Goal: Task Accomplishment & Management: Complete application form

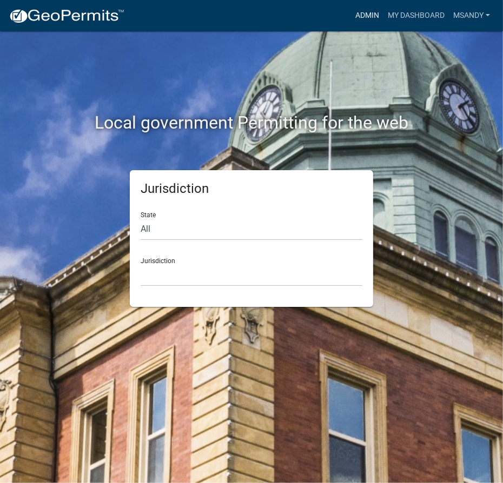
click at [361, 17] on link "Admin" at bounding box center [367, 15] width 32 height 21
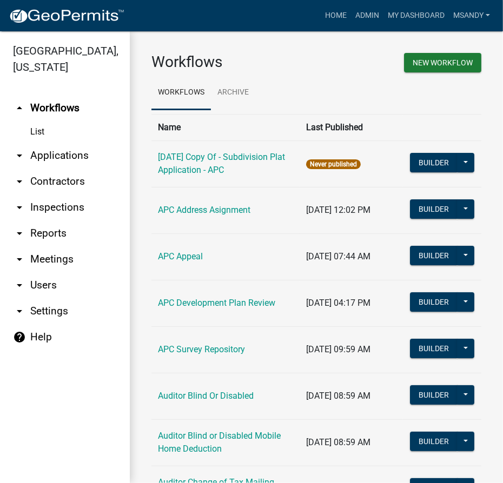
click at [57, 179] on link "arrow_drop_down Contractors" at bounding box center [65, 182] width 130 height 26
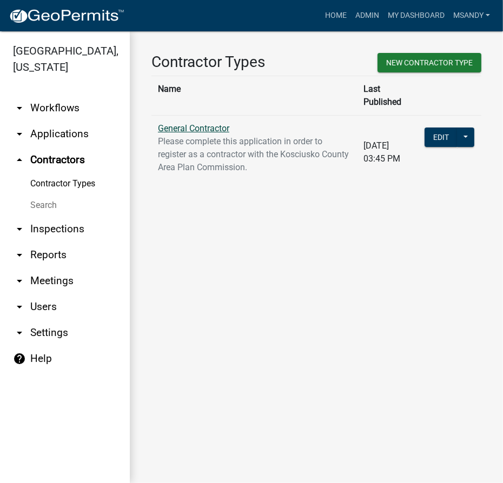
click at [167, 115] on td "General Contractor Please complete this application in order to register as a c…" at bounding box center [253, 152] width 205 height 74
click at [166, 123] on link "General Contractor" at bounding box center [193, 128] width 71 height 10
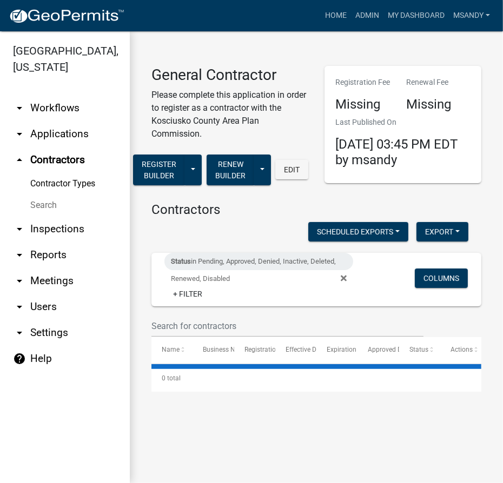
select select "3: 100"
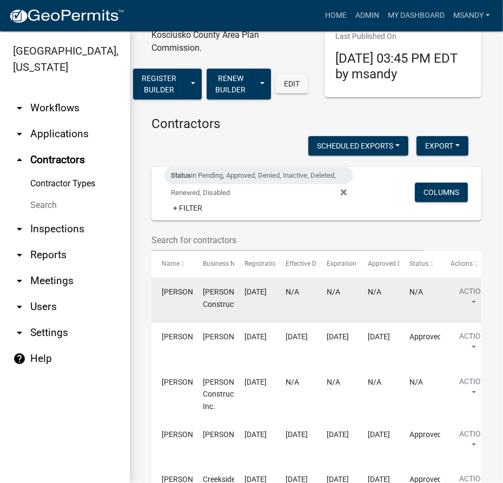
scroll to position [98, 0]
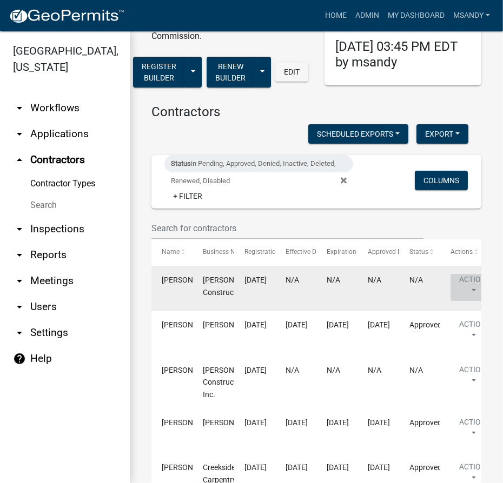
click at [461, 278] on button "Action" at bounding box center [472, 287] width 44 height 27
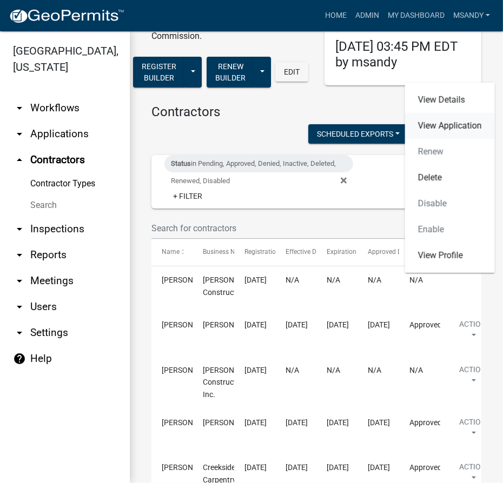
click at [449, 123] on link "View Application" at bounding box center [450, 126] width 90 height 26
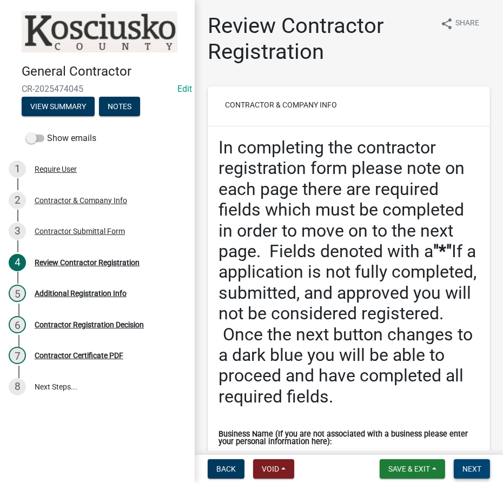
click at [478, 468] on span "Next" at bounding box center [471, 469] width 19 height 9
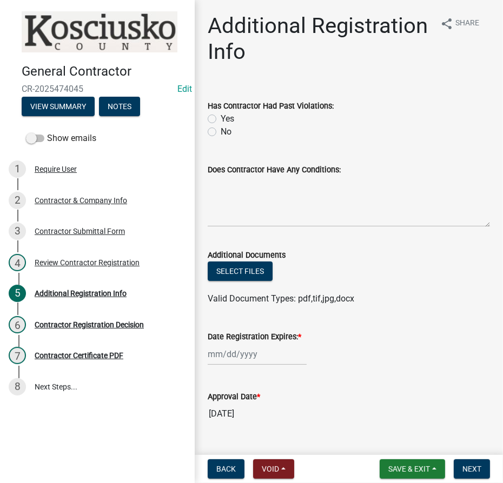
click at [221, 131] on label "No" at bounding box center [226, 131] width 11 height 13
click at [221, 131] on input "No" at bounding box center [224, 128] width 7 height 7
radio input "true"
click at [265, 350] on div at bounding box center [257, 354] width 99 height 22
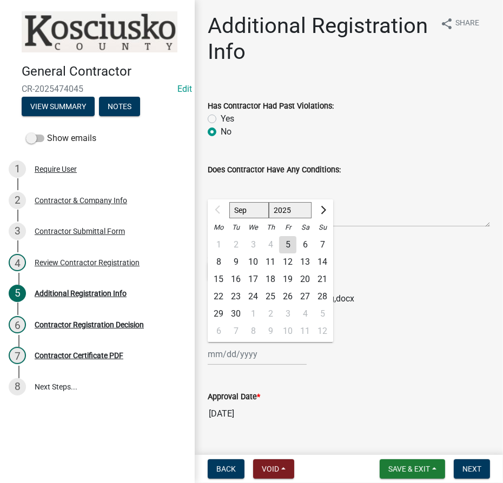
click at [289, 210] on select "2025 2026 2027 2028 2029 2030 2031 2032 2033 2034 2035 2036 2037 2038 2039 2040…" at bounding box center [290, 210] width 43 height 16
select select "2026"
click at [269, 202] on select "2025 2026 2027 2028 2029 2030 2031 2032 2033 2034 2035 2036 2037 2038 2039 2040…" at bounding box center [290, 210] width 43 height 16
click at [304, 244] on div "5" at bounding box center [304, 244] width 17 height 17
type input "09/05/2026"
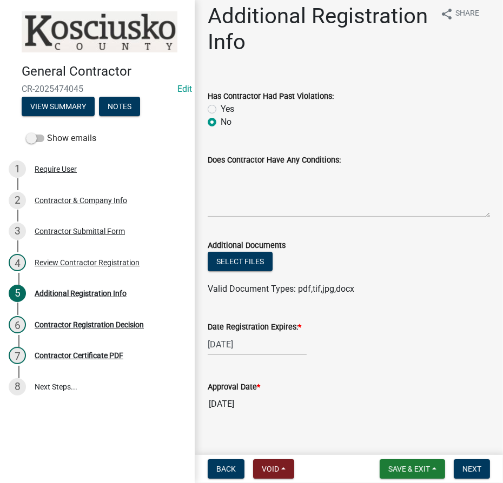
scroll to position [24, 0]
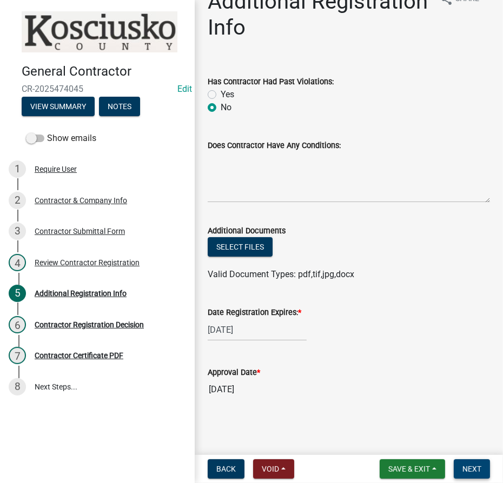
click at [466, 466] on span "Next" at bounding box center [471, 469] width 19 height 9
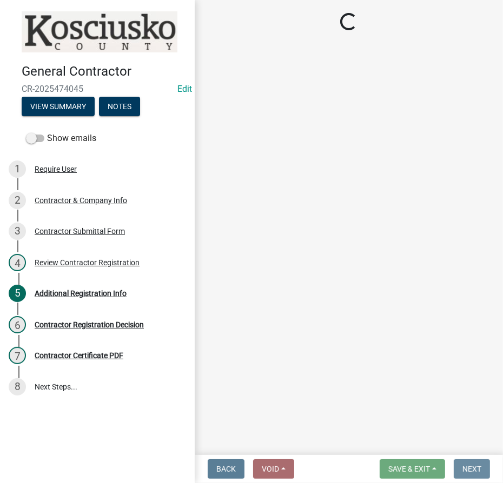
scroll to position [0, 0]
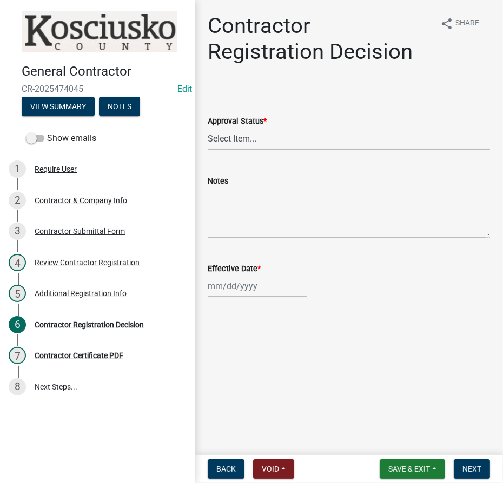
drag, startPoint x: 294, startPoint y: 133, endPoint x: 272, endPoint y: 144, distance: 24.2
click at [292, 136] on select "Select Item... Approved Denied" at bounding box center [349, 139] width 282 height 22
click at [208, 128] on select "Select Item... Approved Denied" at bounding box center [349, 139] width 282 height 22
select select "8e4351d7-4ebf-4714-a7c9-c8187f00e083"
select select "9"
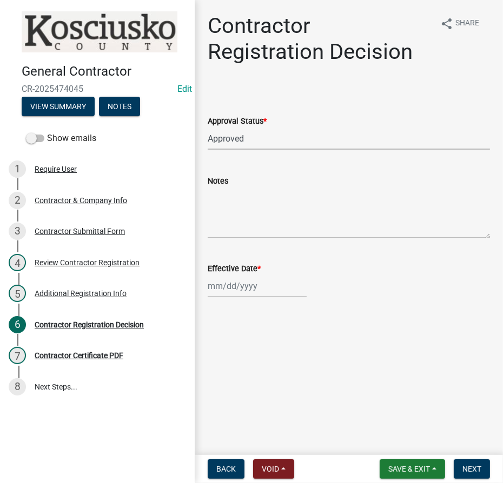
select select "2025"
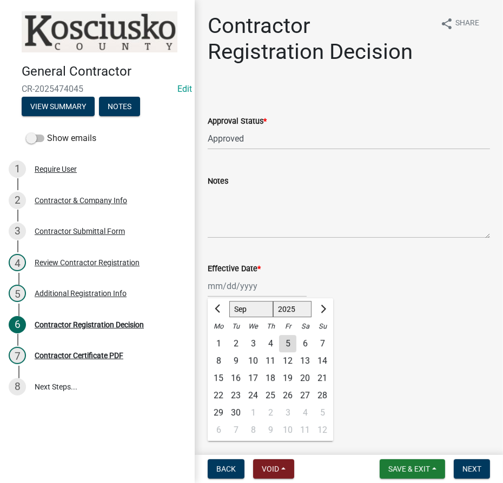
click at [249, 281] on div "Jan Feb Mar Apr May Jun Jul Aug Sep Oct Nov Dec 1525 1526 1527 1528 1529 1530 1…" at bounding box center [257, 286] width 99 height 22
click at [289, 344] on div "5" at bounding box center [287, 343] width 17 height 17
type input "[DATE]"
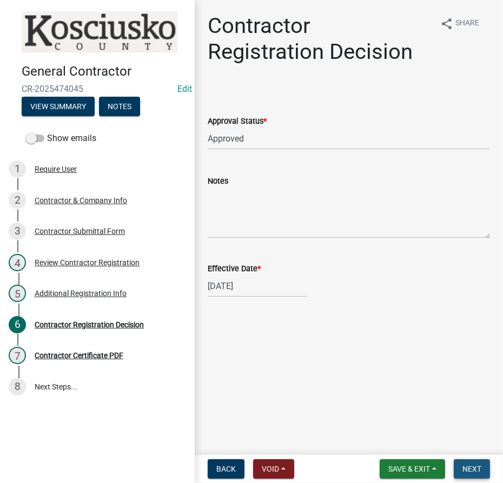
click at [464, 468] on span "Next" at bounding box center [471, 469] width 19 height 9
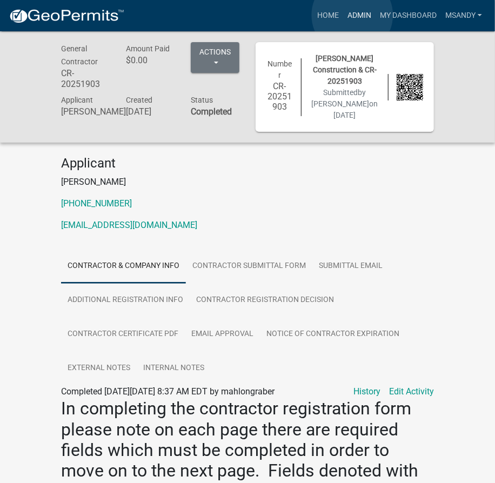
click at [352, 15] on link "Admin" at bounding box center [359, 15] width 32 height 21
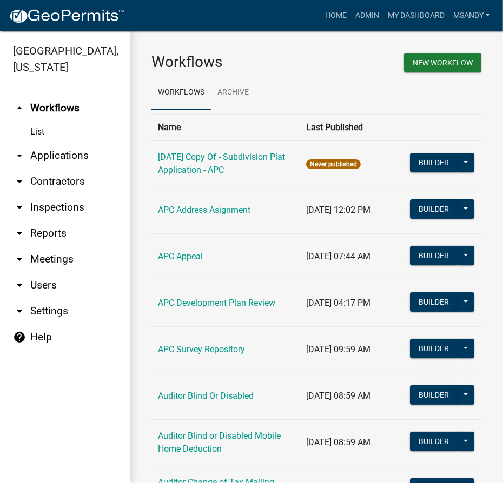
click at [53, 158] on link "arrow_drop_down Applications" at bounding box center [65, 156] width 130 height 26
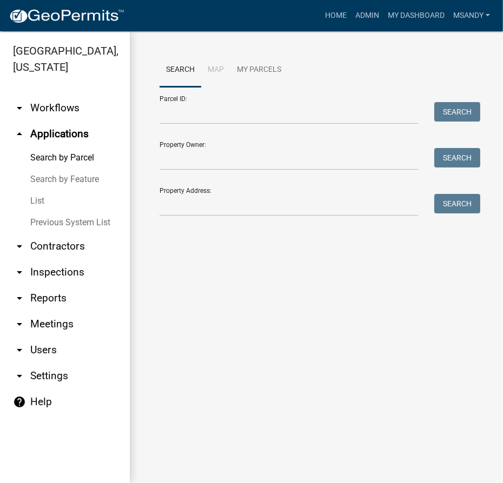
click at [40, 202] on link "List" at bounding box center [65, 201] width 130 height 22
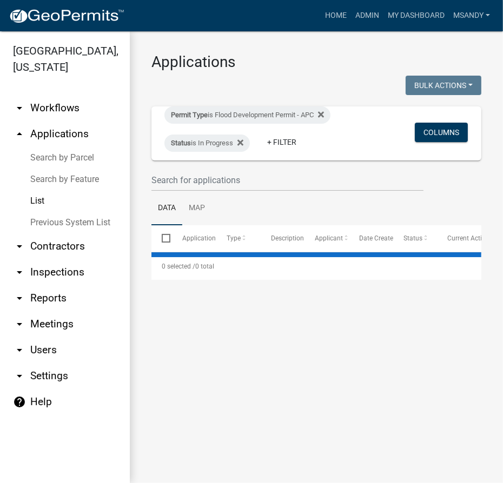
select select "3: 100"
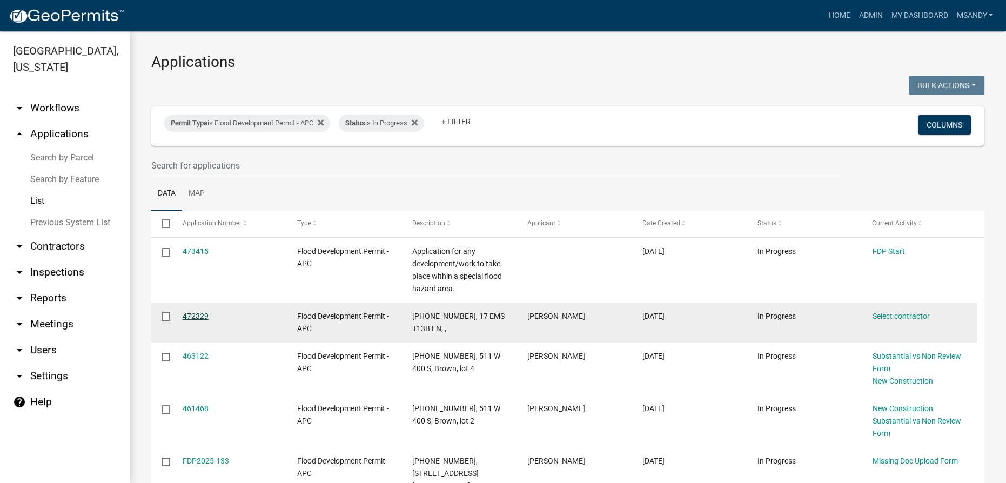
click at [191, 315] on link "472329" at bounding box center [196, 316] width 26 height 9
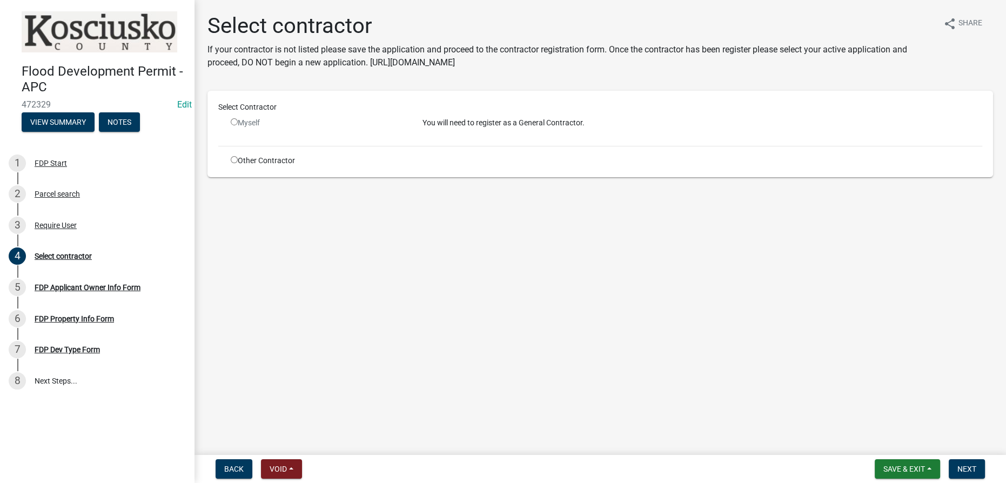
click at [234, 159] on input "radio" at bounding box center [234, 159] width 7 height 7
radio input "true"
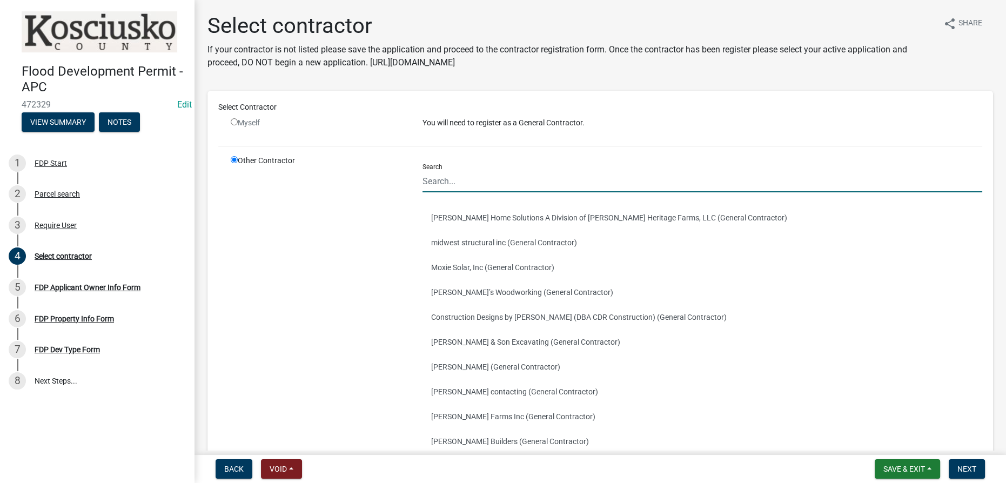
click at [493, 181] on input "Search" at bounding box center [703, 181] width 560 height 22
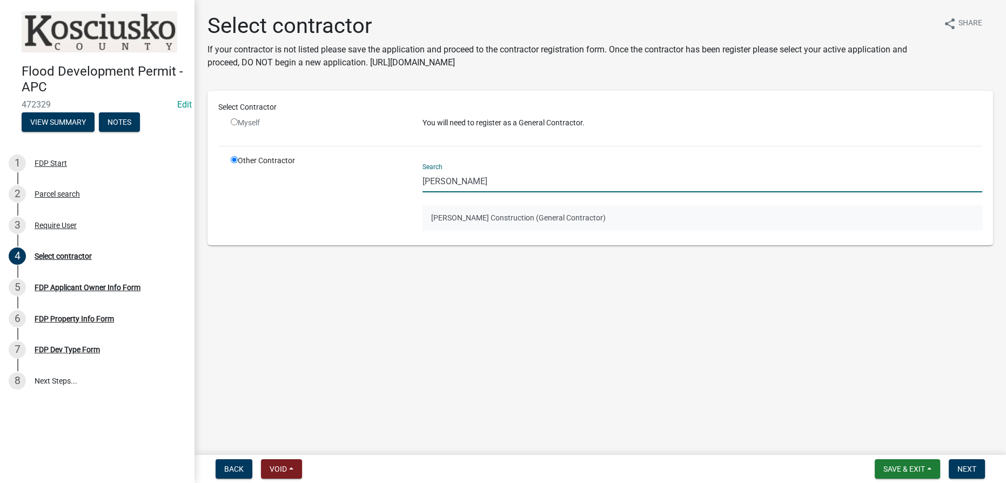
type input "[PERSON_NAME]"
click at [493, 220] on button "[PERSON_NAME] Construction (General Contractor)" at bounding box center [703, 217] width 560 height 25
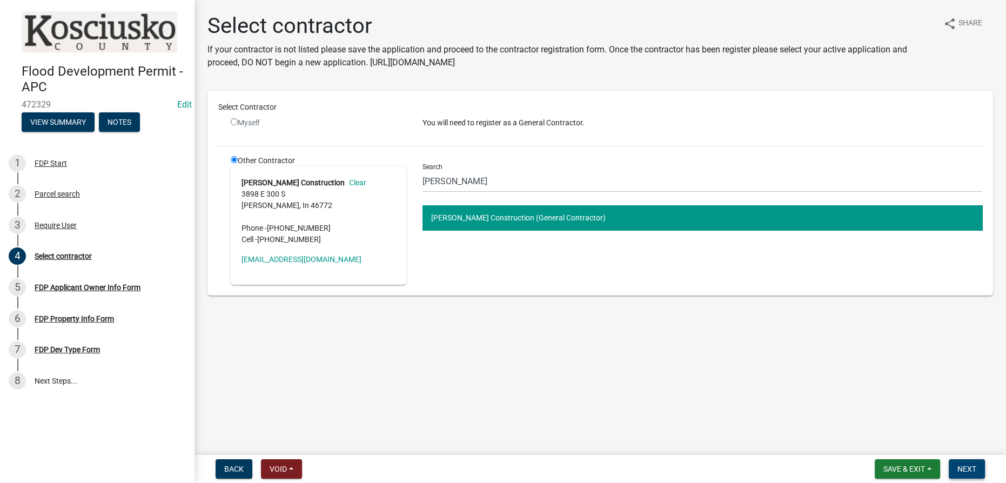
click at [502, 469] on span "Next" at bounding box center [967, 469] width 19 height 9
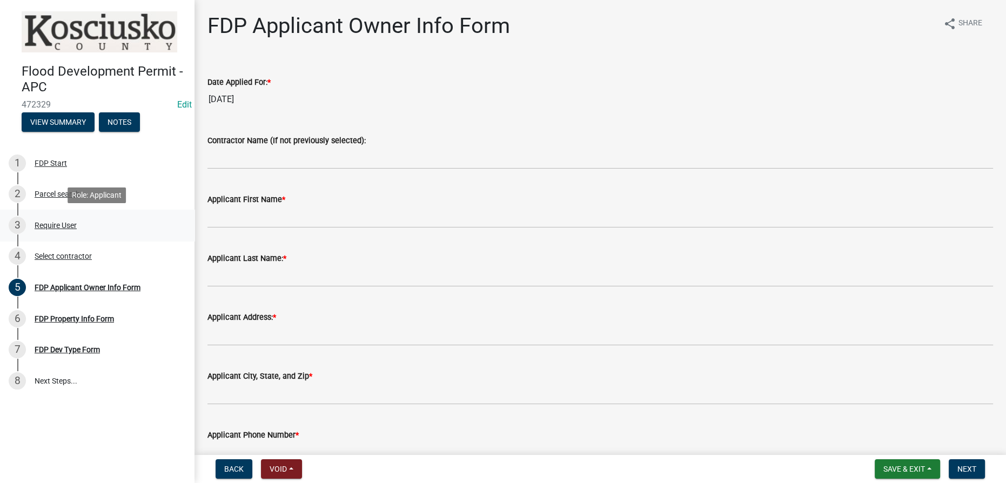
click at [45, 224] on div "Require User" at bounding box center [56, 226] width 42 height 8
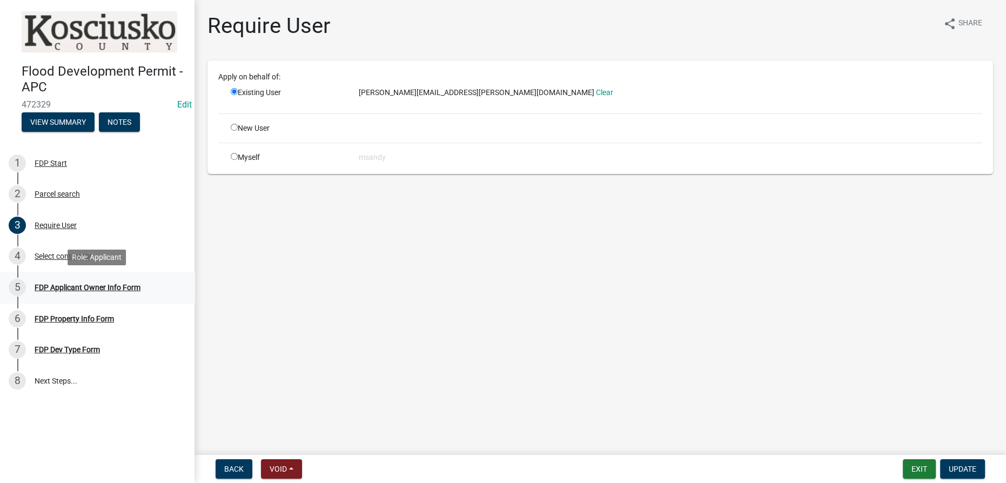
click at [55, 291] on div "FDP Applicant Owner Info Form" at bounding box center [88, 288] width 106 height 8
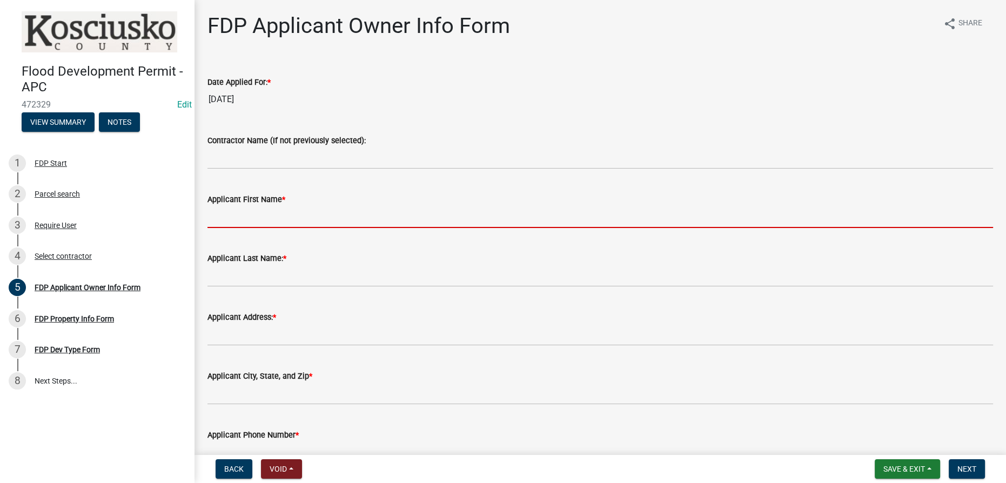
drag, startPoint x: 255, startPoint y: 226, endPoint x: 276, endPoint y: 219, distance: 21.7
click at [255, 226] on input "Applicant First Name *" at bounding box center [601, 217] width 786 height 22
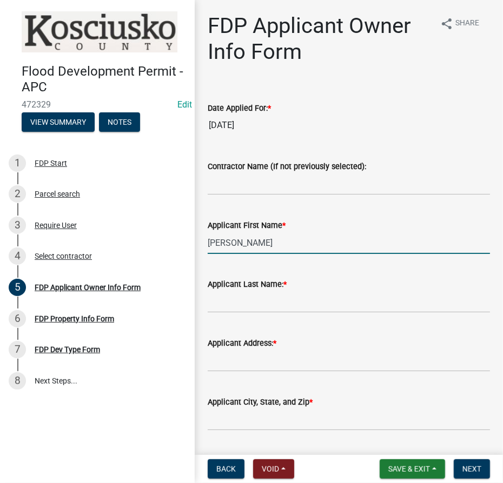
click at [265, 248] on input "[PERSON_NAME]" at bounding box center [349, 243] width 282 height 22
type input "[PERSON_NAME]"
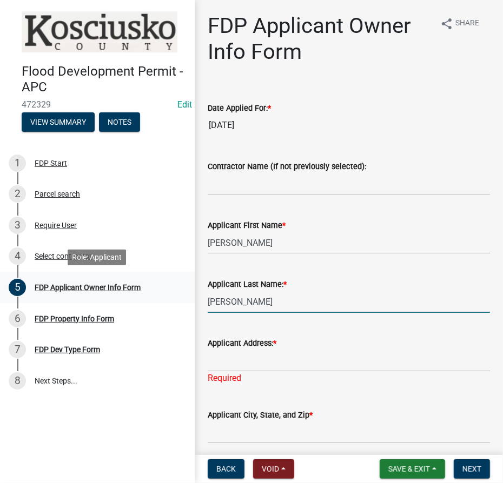
drag, startPoint x: 261, startPoint y: 304, endPoint x: 166, endPoint y: 298, distance: 94.8
click at [166, 298] on div "Flood Development Permit - APC 472329 Edit View Summary Notes 1 FDP Start 2 Par…" at bounding box center [251, 241] width 503 height 483
type input "Line"
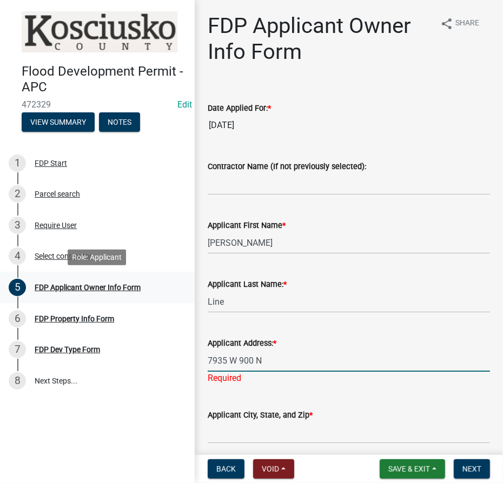
type input "7935 W 900 N"
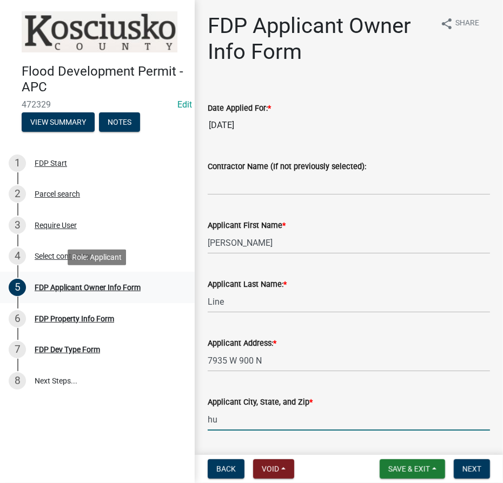
type input "h"
type input "Huntington, In 46750"
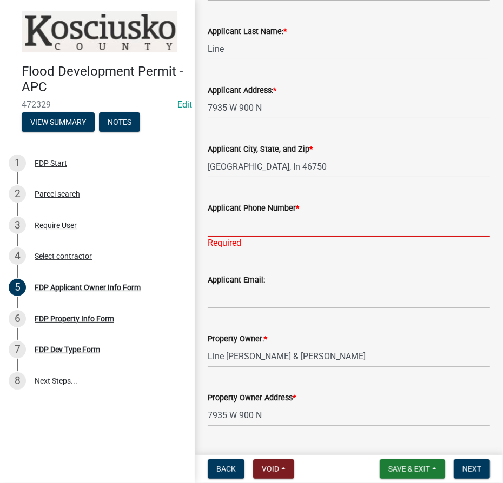
click at [225, 226] on input "Applicant Phone Number *" at bounding box center [349, 226] width 282 height 22
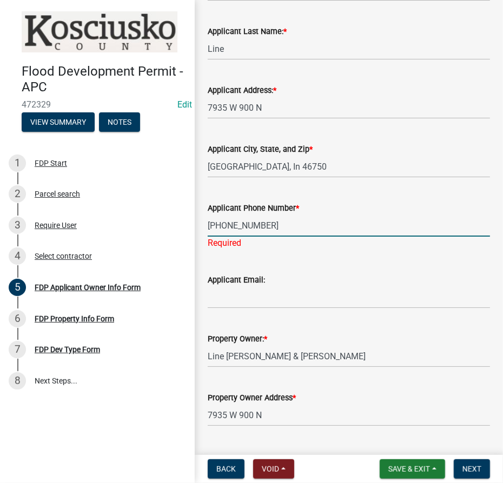
type input "[PHONE_NUMBER]"
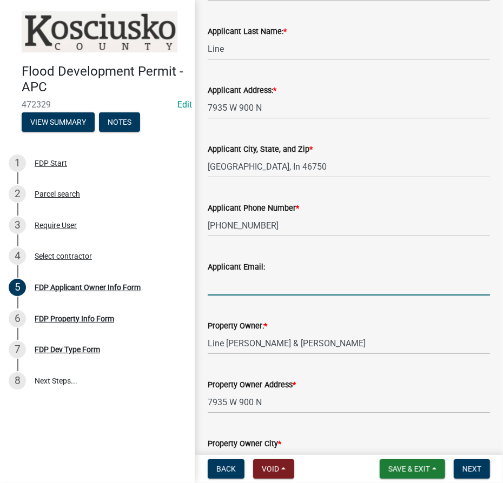
click at [226, 281] on input "Applicant Email:" at bounding box center [349, 284] width 282 height 22
paste input "[PERSON_NAME][EMAIL_ADDRESS][PERSON_NAME][DOMAIN_NAME]"
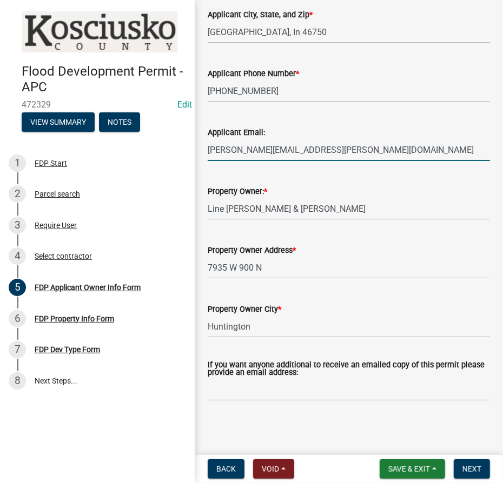
scroll to position [388, 0]
type input "[PERSON_NAME][EMAIL_ADDRESS][PERSON_NAME][DOMAIN_NAME]"
click at [468, 469] on span "Next" at bounding box center [471, 469] width 19 height 9
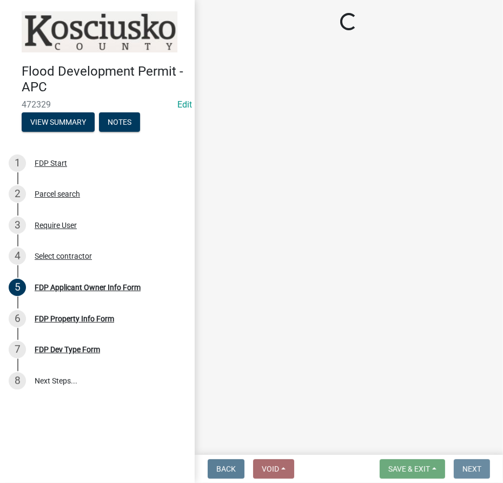
scroll to position [0, 0]
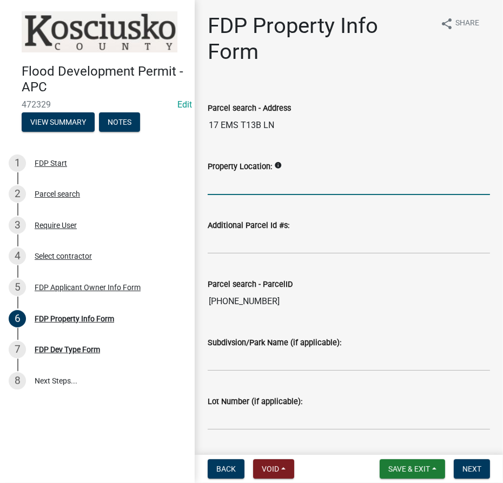
click at [235, 183] on input "Property Location:" at bounding box center [349, 184] width 282 height 22
click at [229, 237] on input "Additional Parcel Id #s:" at bounding box center [349, 243] width 282 height 22
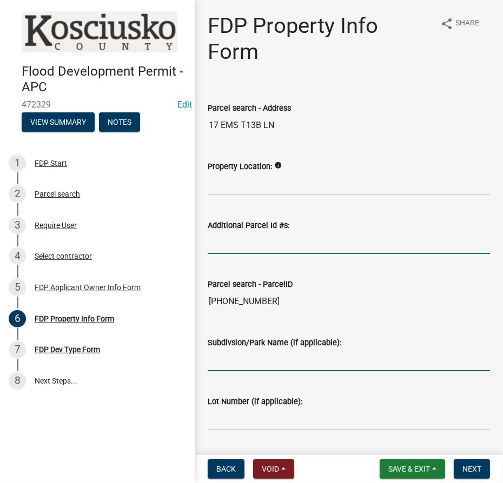
click at [241, 352] on input "Subdivsion/Park Name (if applicable):" at bounding box center [349, 360] width 282 height 22
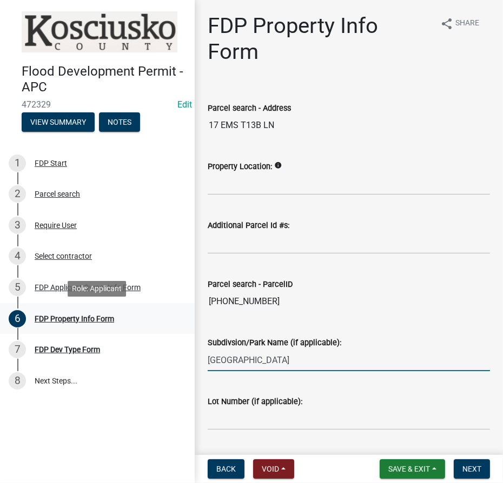
type input "[GEOGRAPHIC_DATA]"
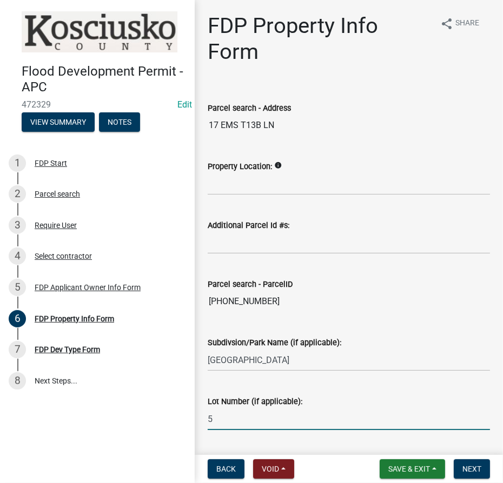
scroll to position [88, 0]
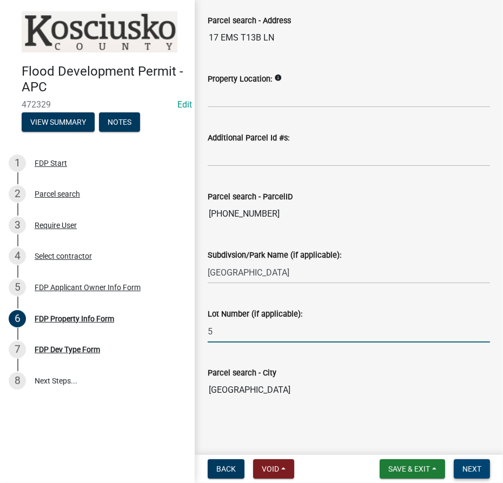
type input "5"
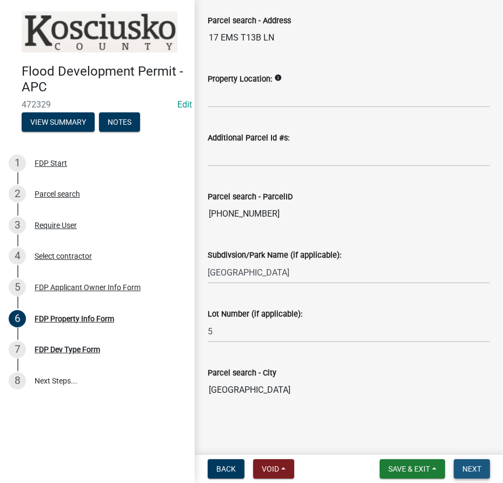
click at [481, 462] on button "Next" at bounding box center [471, 468] width 36 height 19
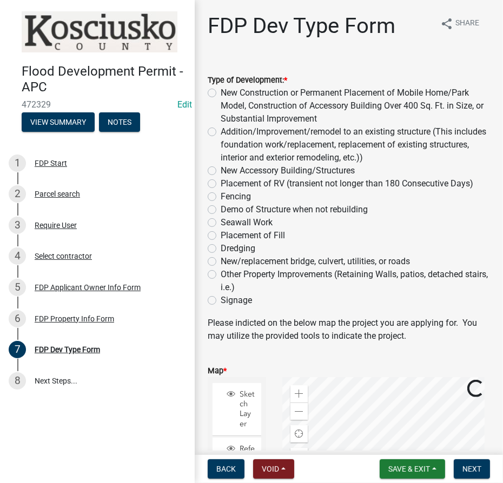
click at [221, 95] on label "New Construction or Permanent Placement of Mobile Home/Park Model, Construction…" at bounding box center [355, 105] width 269 height 39
click at [221, 94] on input "New Construction or Permanent Placement of Mobile Home/Park Model, Construction…" at bounding box center [224, 89] width 7 height 7
radio input "true"
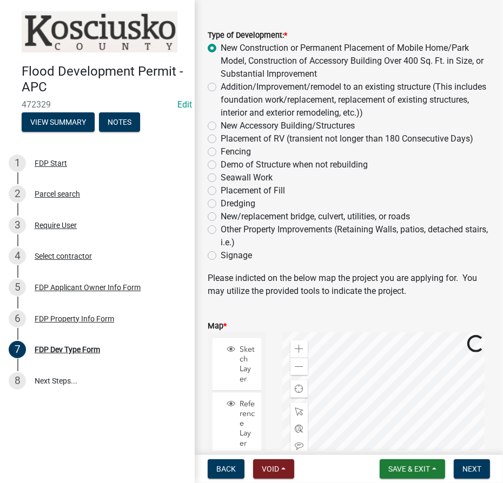
scroll to position [196, 0]
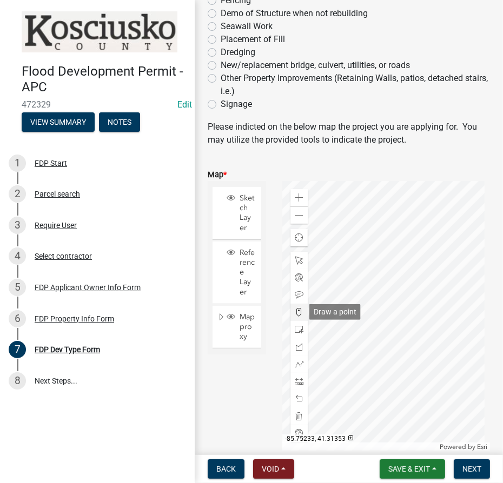
click at [296, 312] on span at bounding box center [299, 312] width 9 height 9
click at [382, 309] on div at bounding box center [386, 316] width 208 height 270
click at [476, 471] on span "Next" at bounding box center [471, 469] width 19 height 9
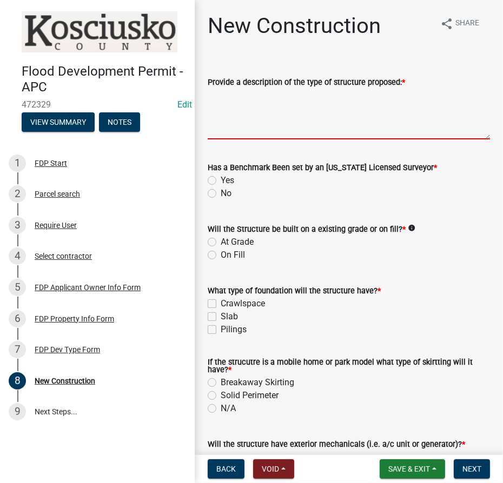
click at [255, 98] on textarea "Provide a description of the type of structure proposed: *" at bounding box center [349, 114] width 282 height 51
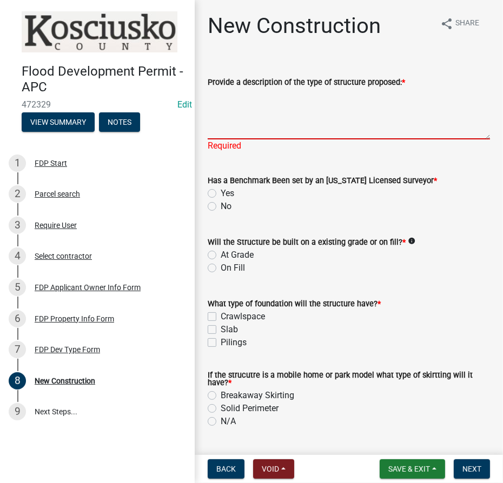
drag, startPoint x: 299, startPoint y: 104, endPoint x: 293, endPoint y: 83, distance: 21.8
click at [298, 104] on textarea "Provide a description of the type of structure proposed: *" at bounding box center [349, 114] width 282 height 51
type textarea "New residence with attached porch and garage"
click at [213, 193] on div "Has a Benchmark Been set by an Indiana Licensed Surveyor * Yes No" at bounding box center [349, 193] width 282 height 39
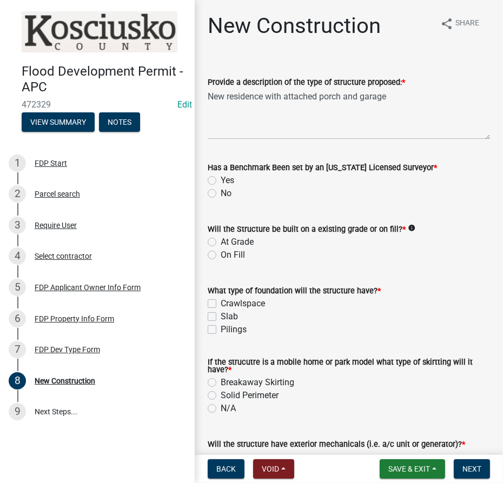
click at [221, 180] on label "Yes" at bounding box center [228, 180] width 14 height 13
click at [221, 180] on input "Yes" at bounding box center [224, 177] width 7 height 7
radio input "true"
click at [221, 245] on label "At Grade" at bounding box center [237, 242] width 33 height 13
click at [221, 243] on input "At Grade" at bounding box center [224, 239] width 7 height 7
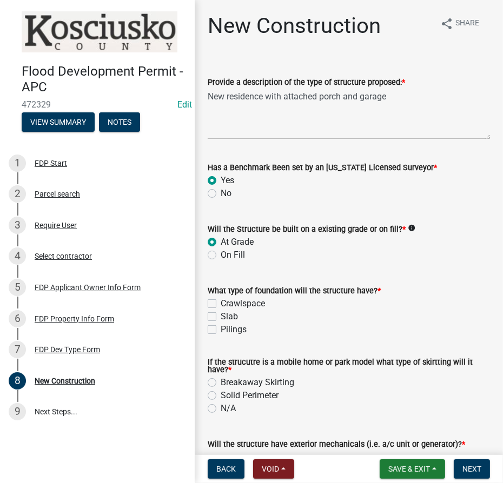
radio input "true"
click at [216, 302] on div "Crawlspace" at bounding box center [349, 303] width 282 height 13
click at [221, 302] on label "Crawlspace" at bounding box center [243, 303] width 44 height 13
click at [221, 302] on input "Crawlspace" at bounding box center [224, 300] width 7 height 7
checkbox input "true"
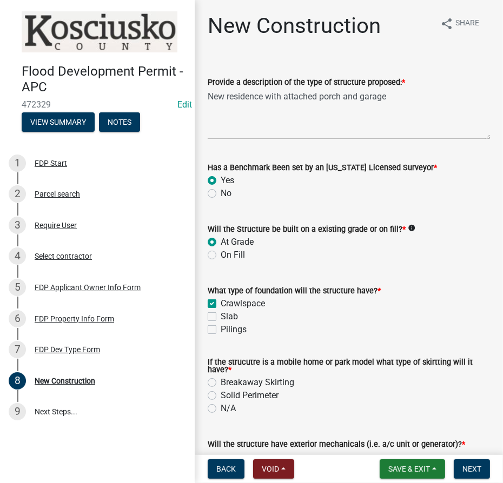
checkbox input "false"
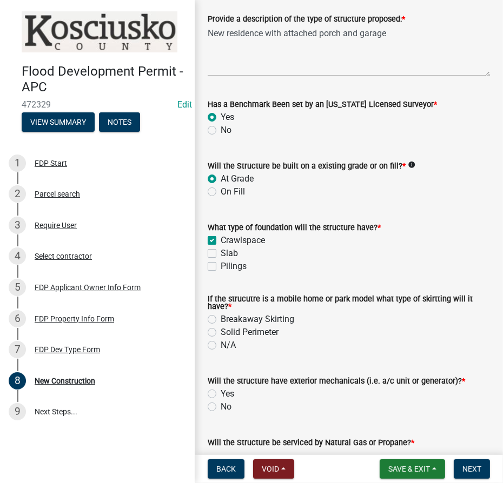
scroll to position [147, 0]
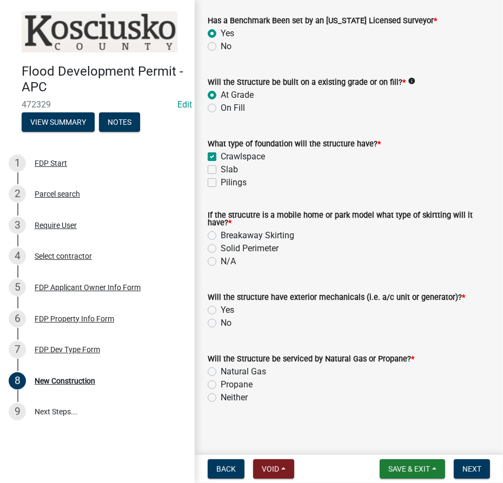
click at [221, 262] on label "N/A" at bounding box center [228, 261] width 15 height 13
click at [221, 262] on input "N/A" at bounding box center [224, 258] width 7 height 7
radio input "true"
click at [221, 310] on label "Yes" at bounding box center [228, 310] width 14 height 13
click at [221, 310] on input "Yes" at bounding box center [224, 307] width 7 height 7
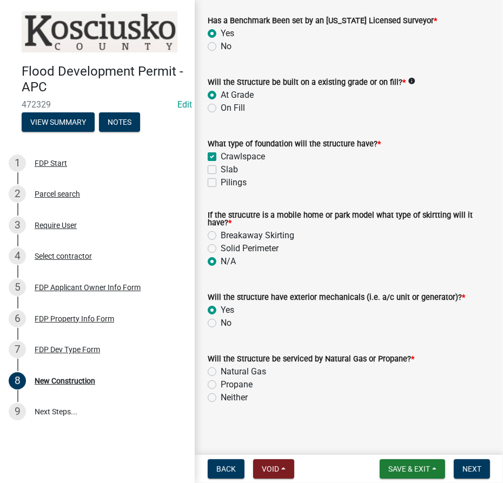
radio input "true"
click at [221, 370] on label "Natural Gas" at bounding box center [243, 371] width 45 height 13
click at [221, 370] on input "Natural Gas" at bounding box center [224, 368] width 7 height 7
radio input "true"
click at [464, 469] on span "Next" at bounding box center [471, 469] width 19 height 9
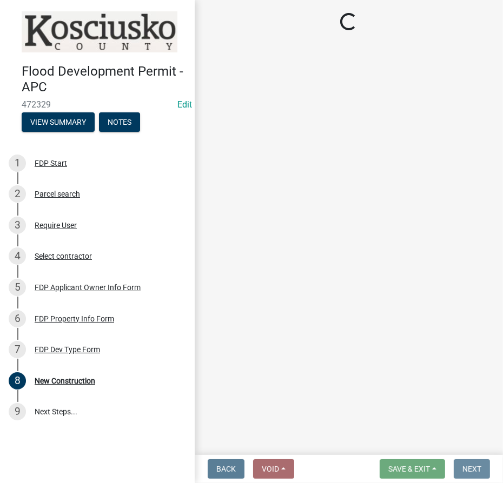
scroll to position [0, 0]
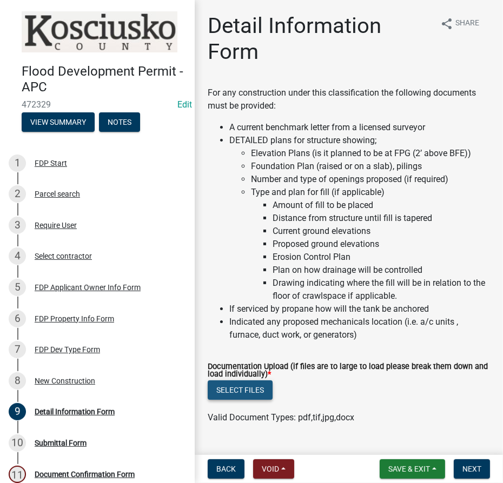
click at [228, 387] on button "Select files" at bounding box center [240, 390] width 65 height 19
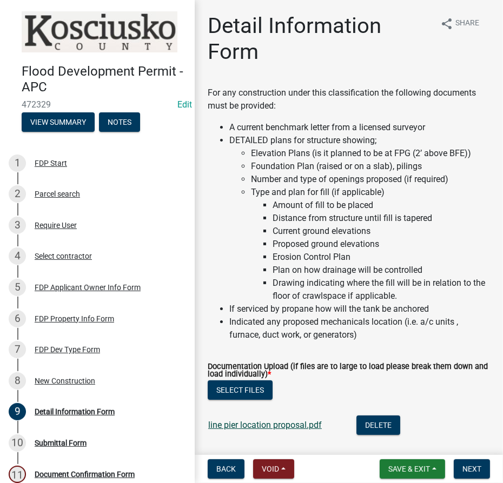
click at [276, 422] on link "line pier location proposal.pdf" at bounding box center [265, 425] width 114 height 10
click at [237, 385] on button "Select files" at bounding box center [240, 390] width 65 height 19
click at [243, 386] on button "Select files" at bounding box center [240, 390] width 65 height 19
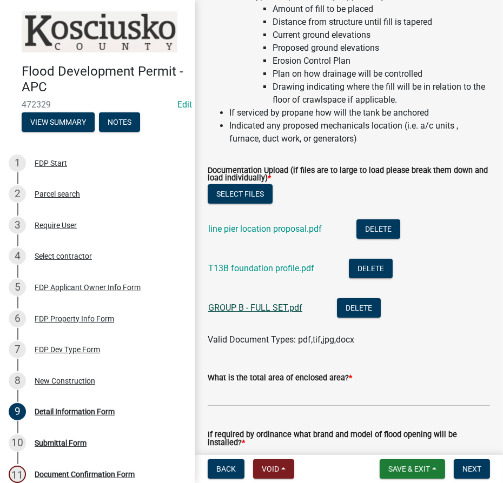
click at [244, 305] on link "GROUP B - FULL SET.pdf" at bounding box center [255, 308] width 94 height 10
click at [242, 194] on button "Select files" at bounding box center [240, 193] width 65 height 19
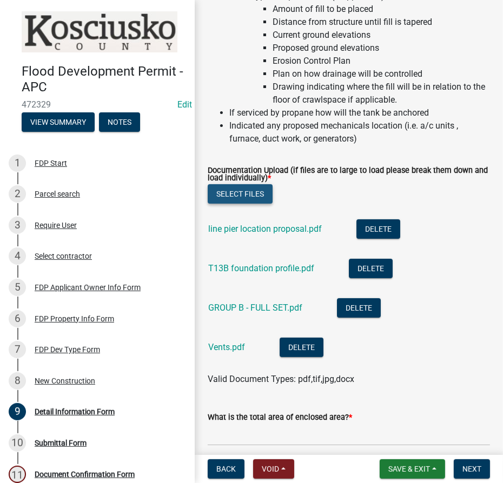
click at [225, 191] on button "Select files" at bounding box center [240, 193] width 65 height 19
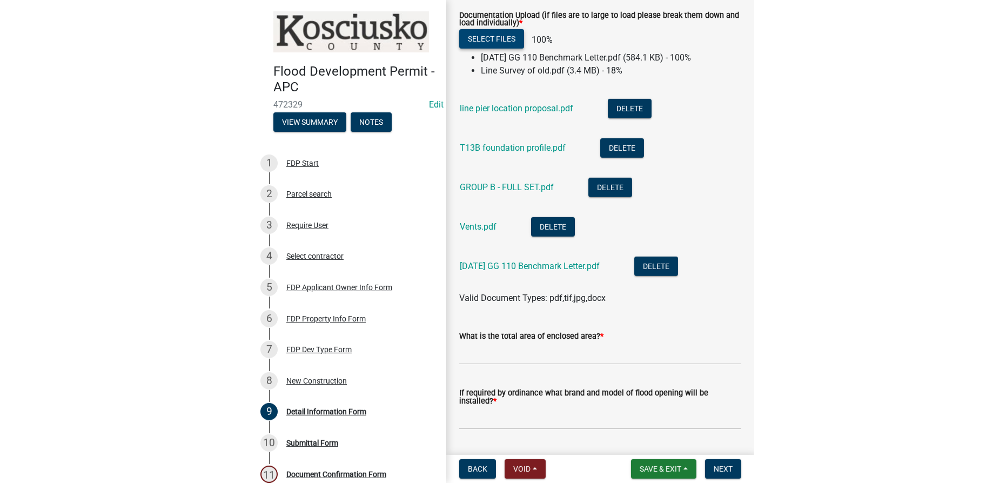
scroll to position [395, 0]
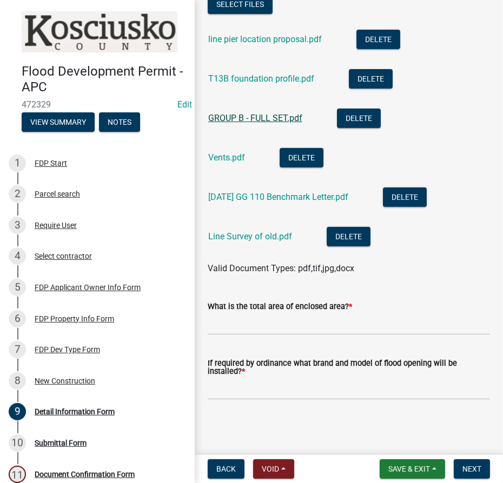
click at [249, 113] on link "GROUP B - FULL SET.pdf" at bounding box center [255, 118] width 94 height 10
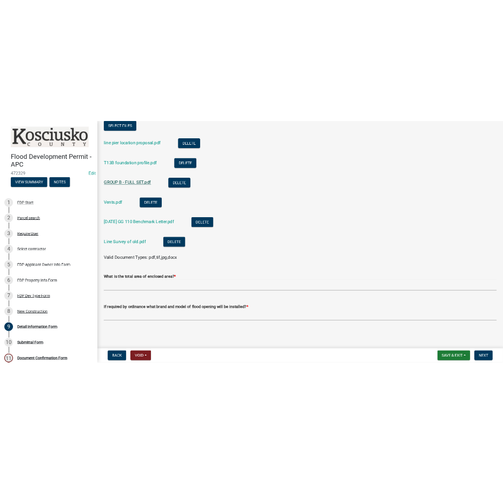
scroll to position [311, 0]
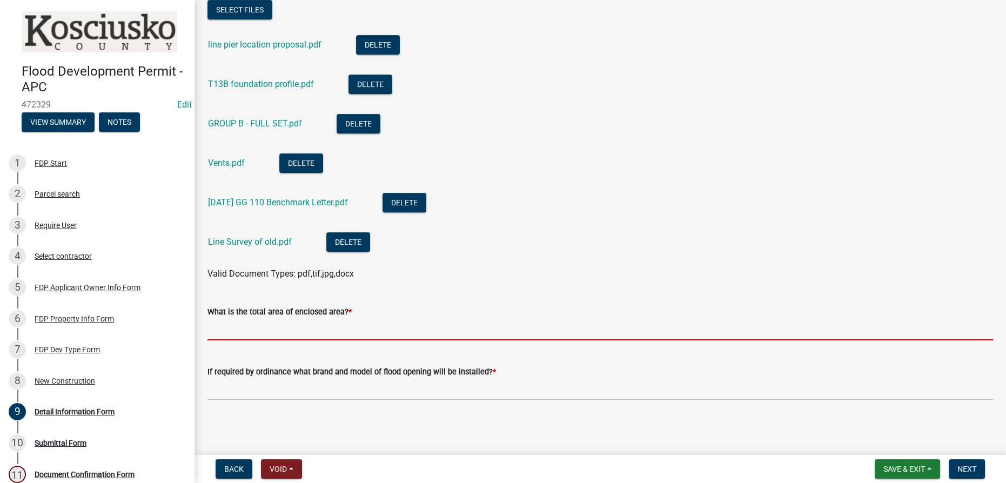
click at [232, 329] on input "text" at bounding box center [601, 329] width 786 height 22
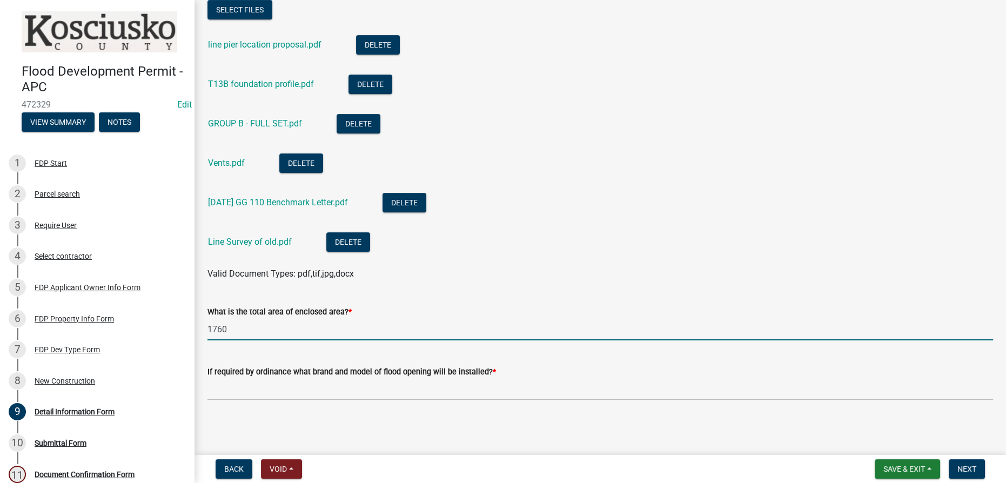
type input "1760"
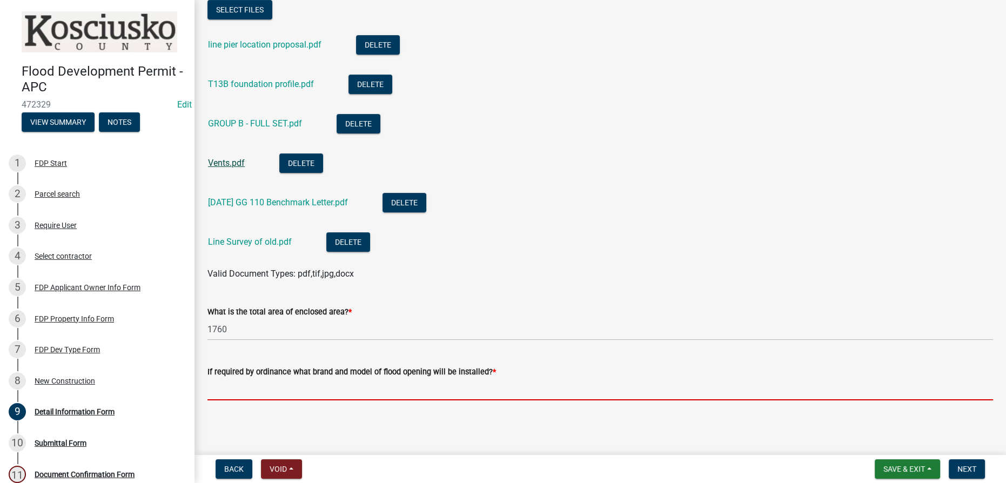
click at [223, 162] on link "Vents.pdf" at bounding box center [226, 163] width 37 height 10
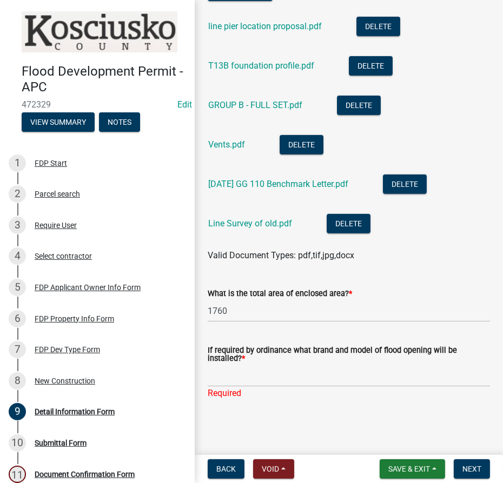
scroll to position [412, 0]
click at [246, 378] on input "If required by ordinance what brand and model of flood opening will be installe…" at bounding box center [349, 376] width 282 height 22
type input "Smart Vent Insulated 1540-520"
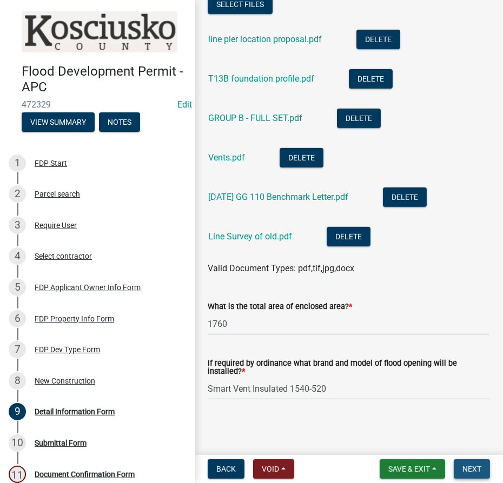
click at [477, 463] on button "Next" at bounding box center [471, 468] width 36 height 19
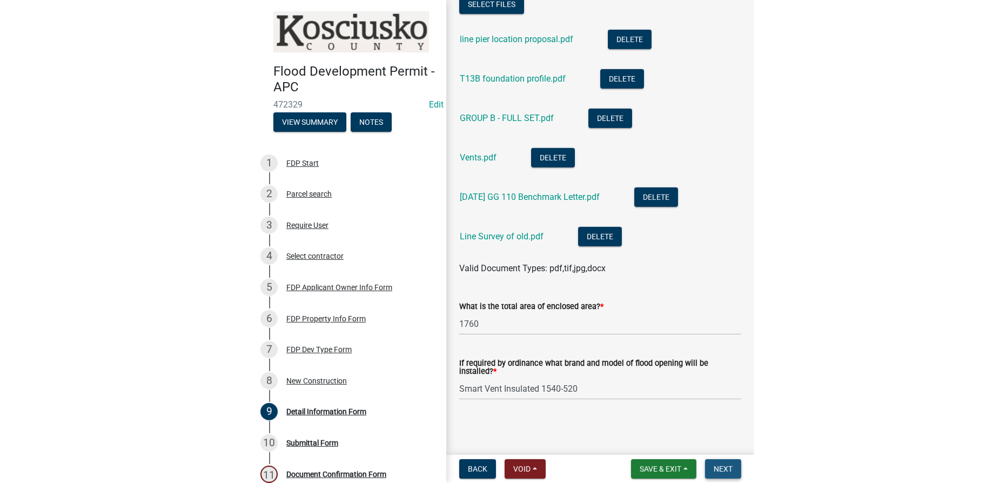
scroll to position [0, 0]
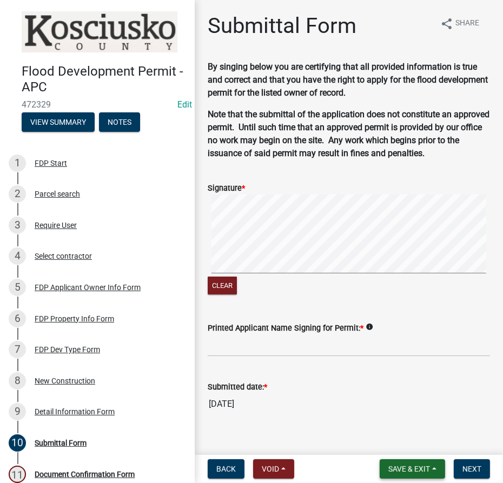
click at [399, 468] on span "Save & Exit" at bounding box center [409, 469] width 42 height 9
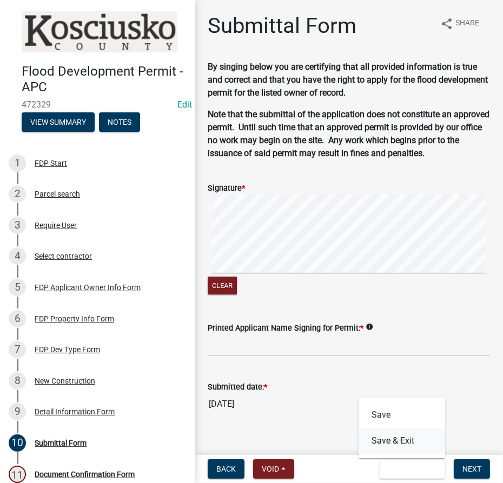
click at [388, 443] on button "Save & Exit" at bounding box center [401, 441] width 86 height 26
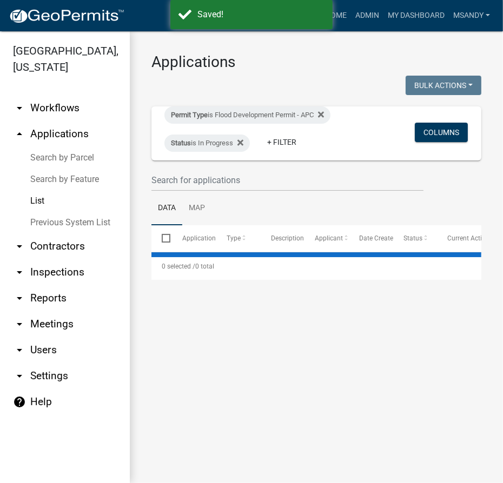
select select "3: 100"
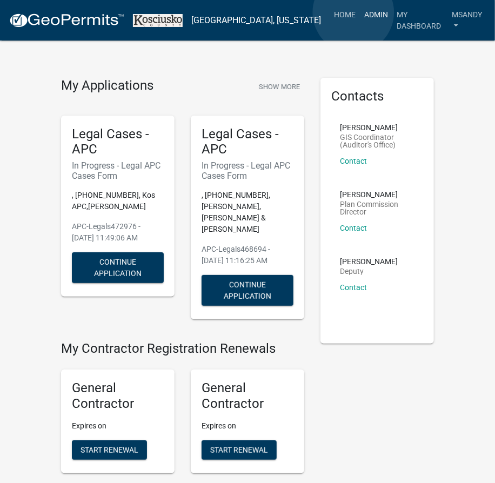
click at [360, 12] on link "Admin" at bounding box center [376, 14] width 32 height 21
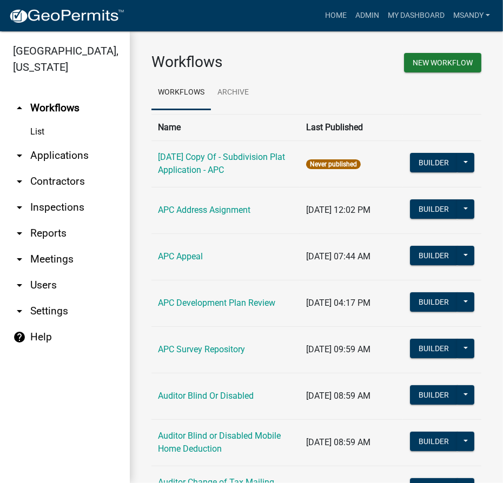
click at [63, 155] on link "arrow_drop_down Applications" at bounding box center [65, 156] width 130 height 26
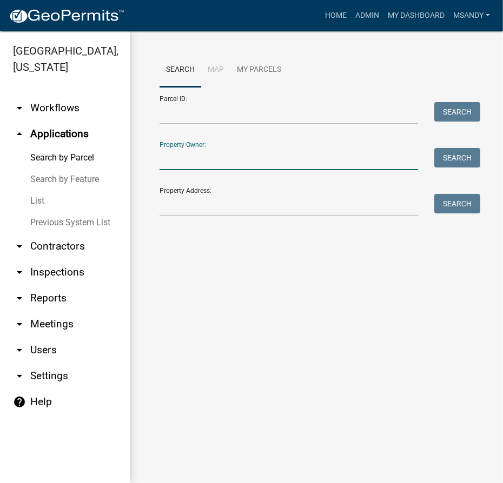
click at [184, 161] on input "Property Owner:" at bounding box center [288, 159] width 258 height 22
type input "d"
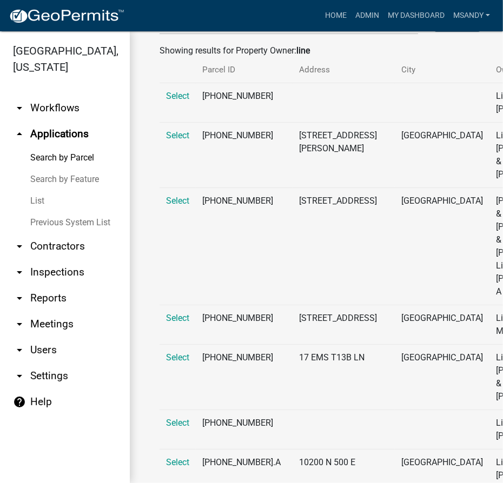
scroll to position [196, 0]
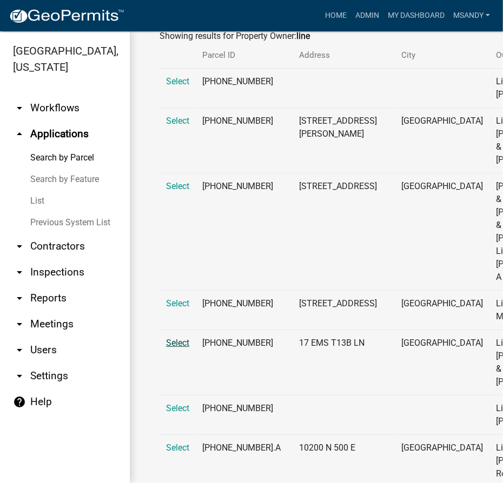
type input "line"
click at [179, 343] on span "Select" at bounding box center [177, 343] width 23 height 10
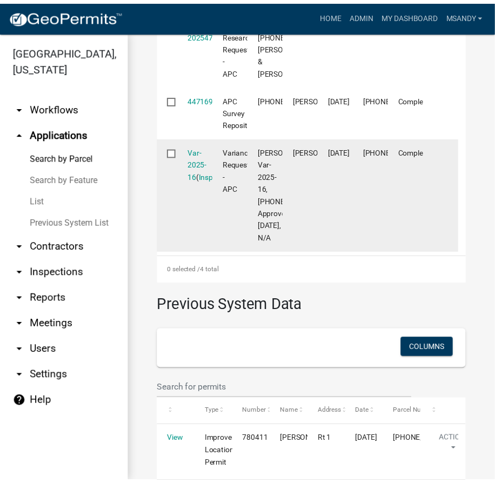
scroll to position [541, 0]
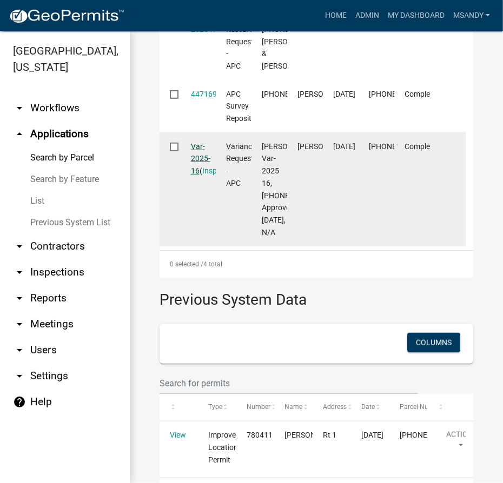
click at [195, 176] on link "Var-2025-16" at bounding box center [200, 159] width 19 height 34
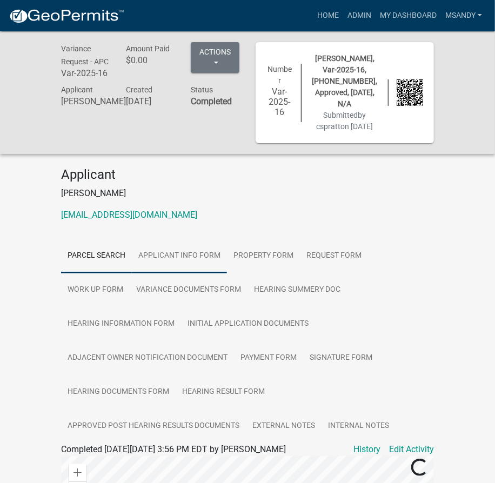
click at [208, 242] on link "Applicant Info Form" at bounding box center [179, 256] width 95 height 35
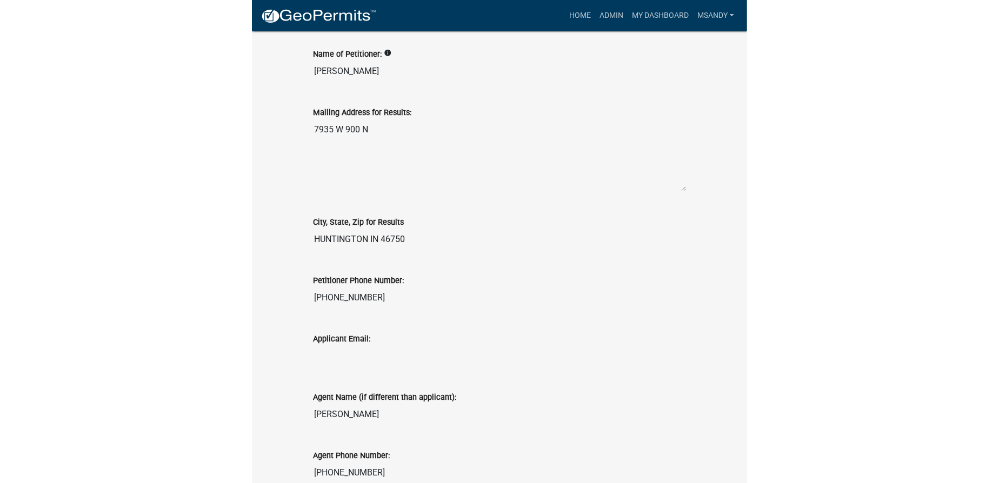
scroll to position [524, 0]
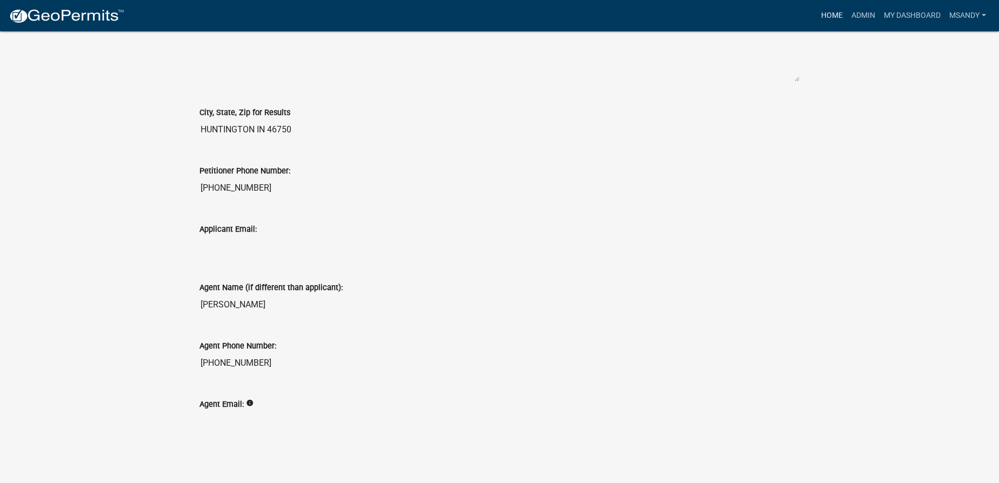
click at [502, 15] on link "Home" at bounding box center [832, 15] width 30 height 21
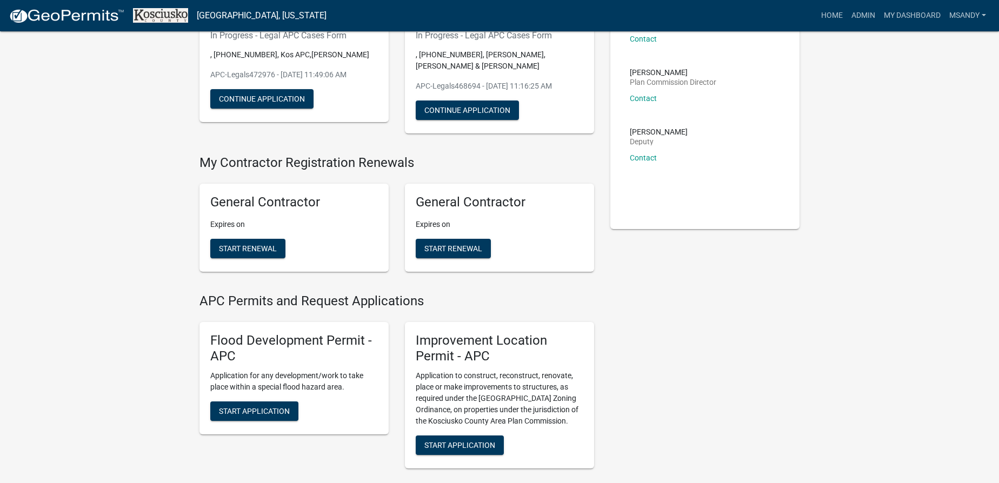
scroll to position [196, 0]
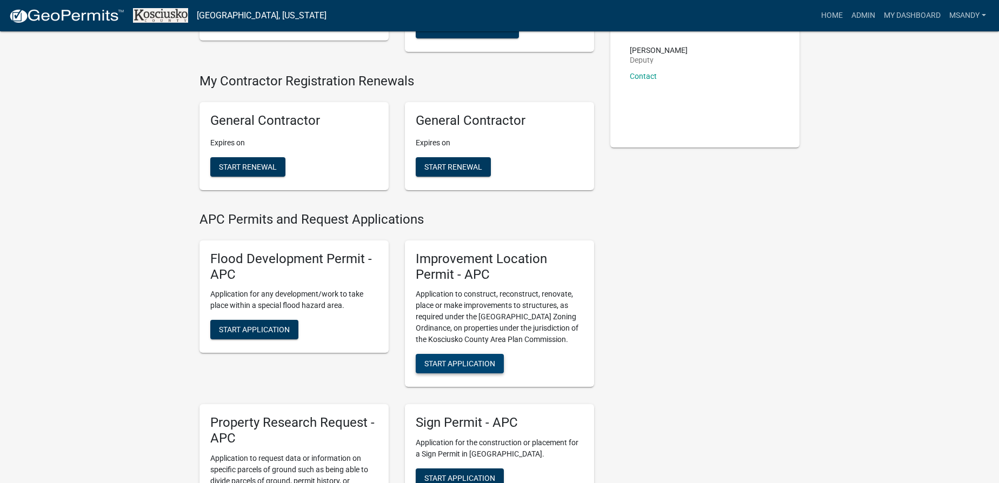
click at [442, 357] on button "Start Application" at bounding box center [460, 363] width 88 height 19
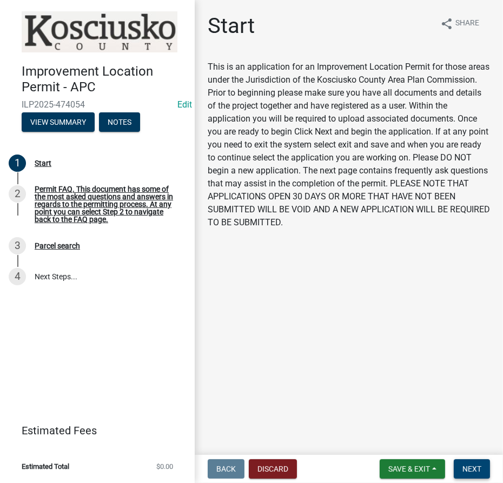
click at [470, 465] on span "Next" at bounding box center [471, 469] width 19 height 9
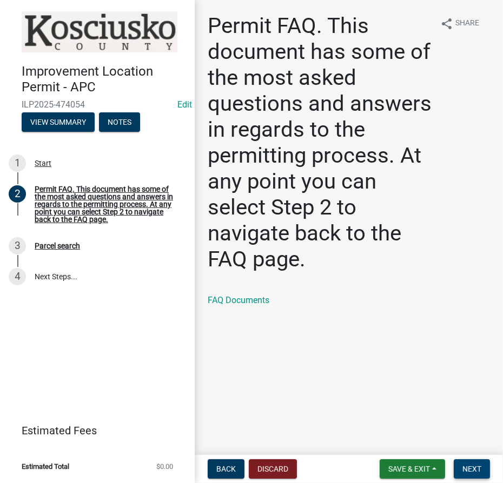
click at [474, 469] on span "Next" at bounding box center [471, 469] width 19 height 9
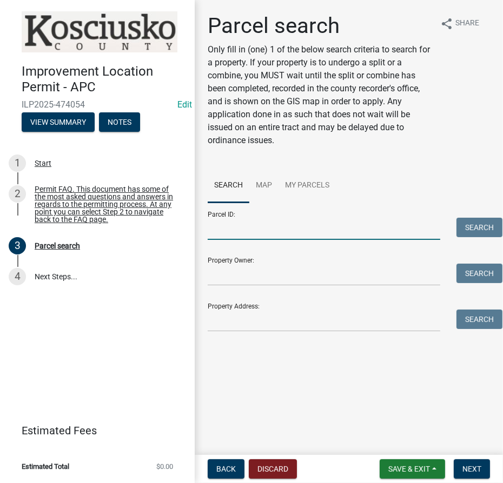
drag, startPoint x: 253, startPoint y: 229, endPoint x: 261, endPoint y: 211, distance: 18.9
click at [253, 229] on input "Parcel ID:" at bounding box center [324, 229] width 232 height 22
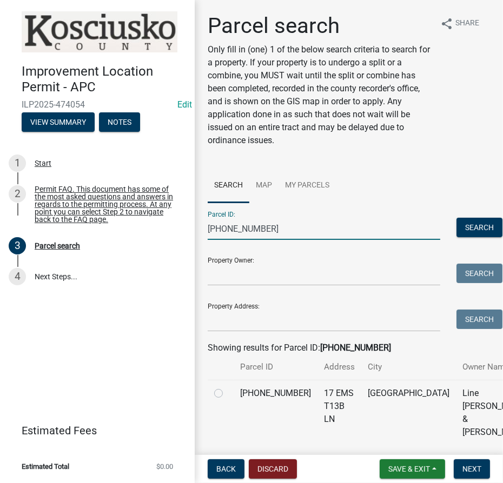
type input "[PHONE_NUMBER]"
click at [223, 400] on div at bounding box center [220, 393] width 13 height 13
click at [227, 387] on label at bounding box center [227, 387] width 0 height 0
click at [227, 394] on input "radio" at bounding box center [230, 390] width 7 height 7
radio input "true"
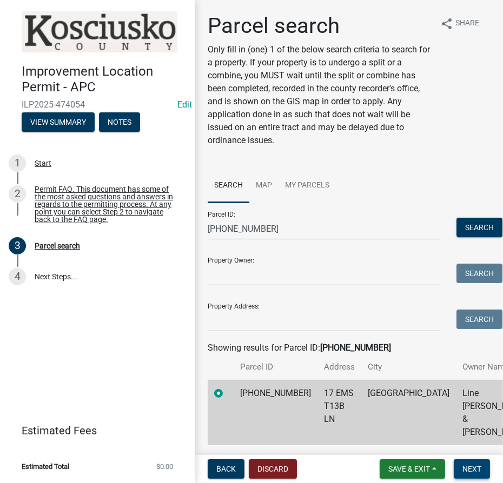
click at [481, 469] on span "Next" at bounding box center [471, 469] width 19 height 9
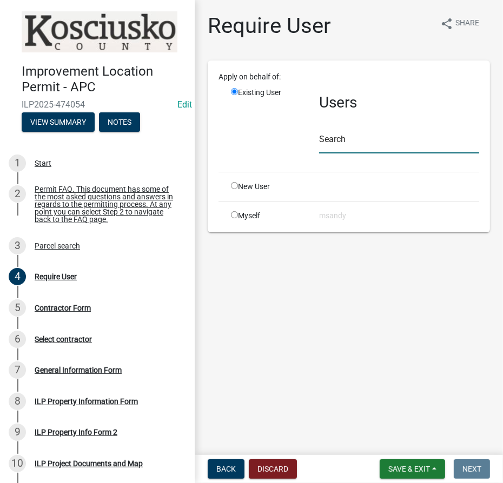
click at [336, 142] on input "text" at bounding box center [399, 142] width 160 height 22
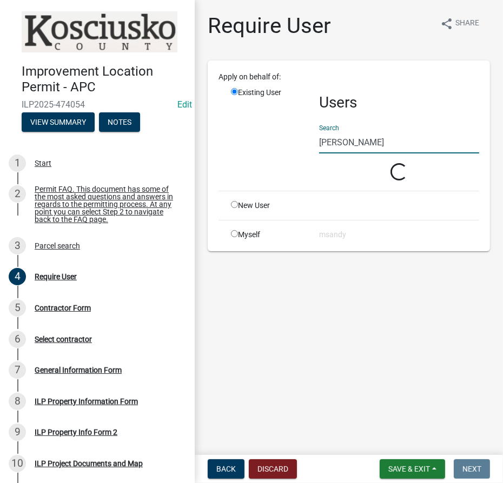
type input "[PERSON_NAME]"
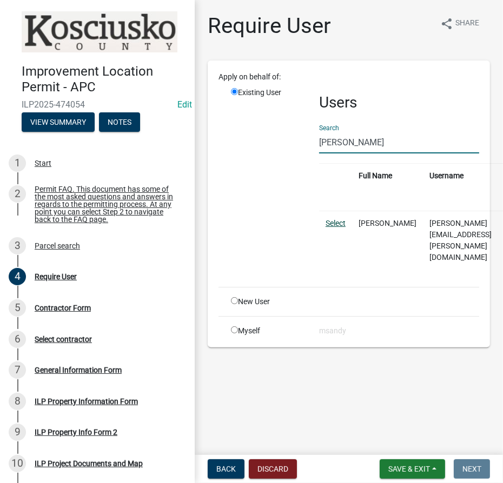
click at [333, 223] on link "Select" at bounding box center [335, 223] width 20 height 9
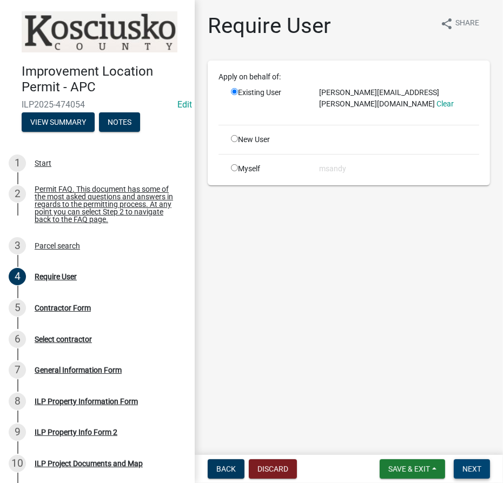
click at [468, 467] on span "Next" at bounding box center [471, 469] width 19 height 9
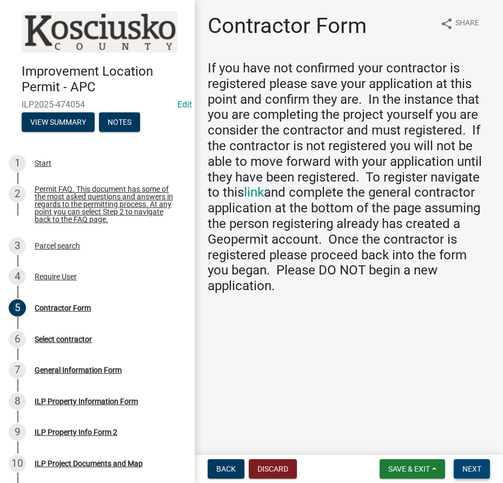
click at [470, 473] on button "Next" at bounding box center [471, 468] width 36 height 19
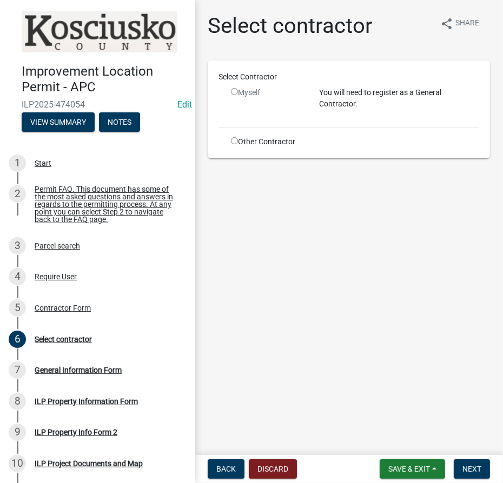
click at [244, 141] on div "Other Contractor" at bounding box center [267, 141] width 88 height 11
click at [234, 140] on input "radio" at bounding box center [234, 140] width 7 height 7
radio input "true"
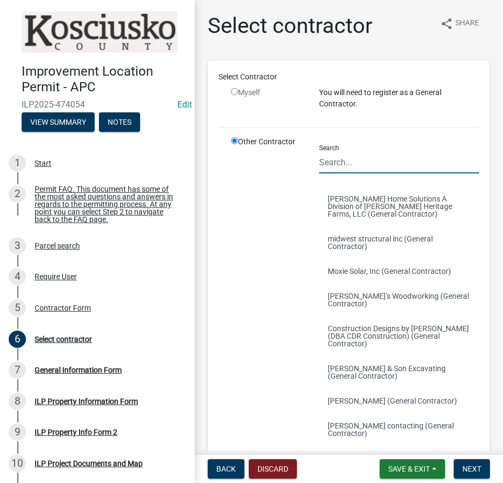
click at [326, 152] on input "Search" at bounding box center [399, 162] width 160 height 22
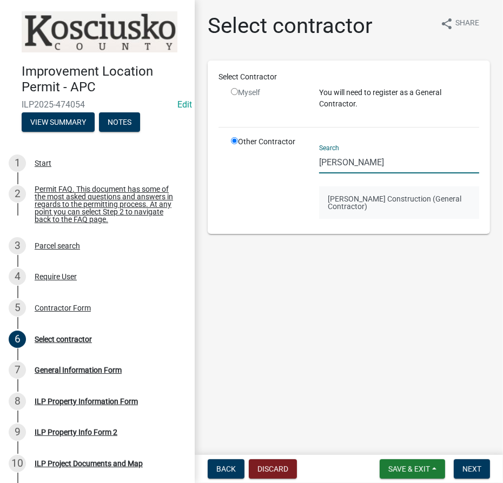
type input "[PERSON_NAME]"
click at [356, 206] on button "[PERSON_NAME] Construction (General Contractor)" at bounding box center [399, 202] width 160 height 32
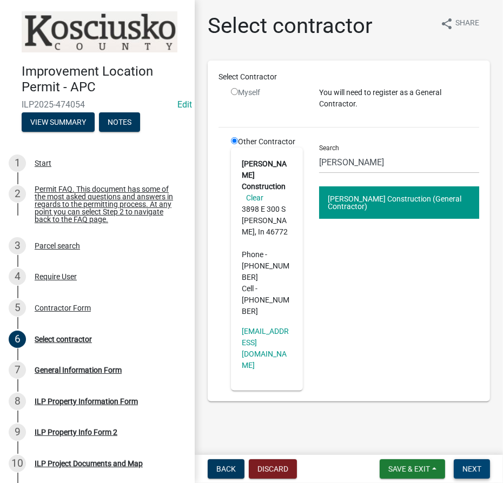
click at [481, 469] on span "Next" at bounding box center [471, 469] width 19 height 9
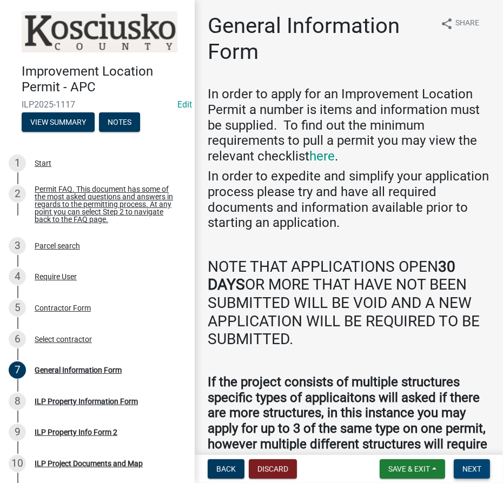
click at [465, 470] on span "Next" at bounding box center [471, 469] width 19 height 9
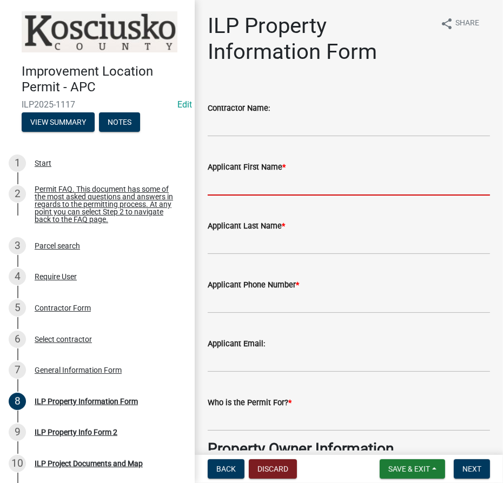
click at [243, 179] on input "Applicant First Name *" at bounding box center [349, 185] width 282 height 22
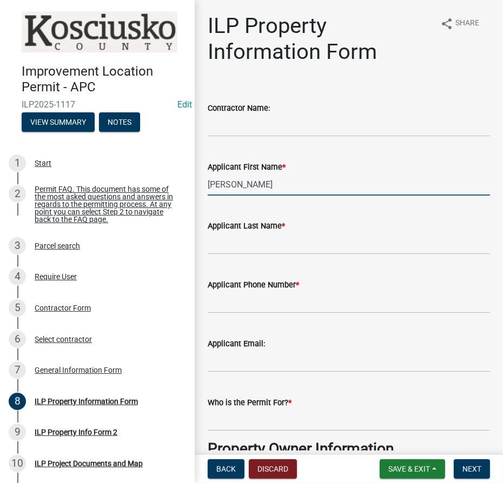
type input "[PERSON_NAME]"
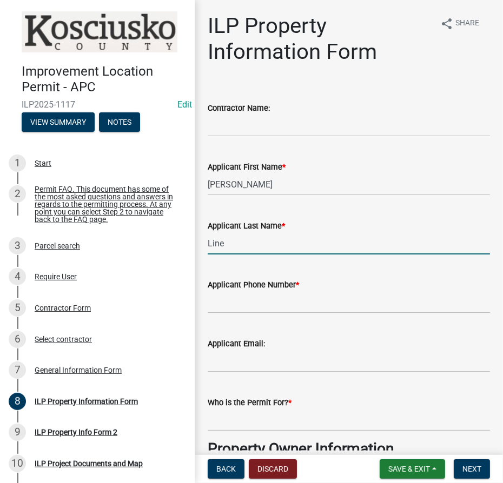
type input "Line"
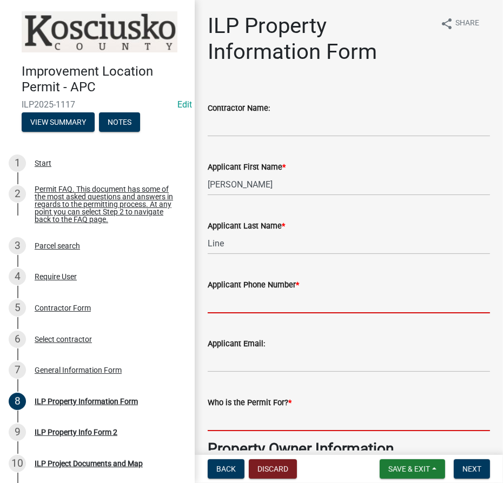
drag, startPoint x: 259, startPoint y: 415, endPoint x: 252, endPoint y: 410, distance: 8.7
click at [259, 415] on form "Who is the Permit For? *" at bounding box center [349, 413] width 282 height 35
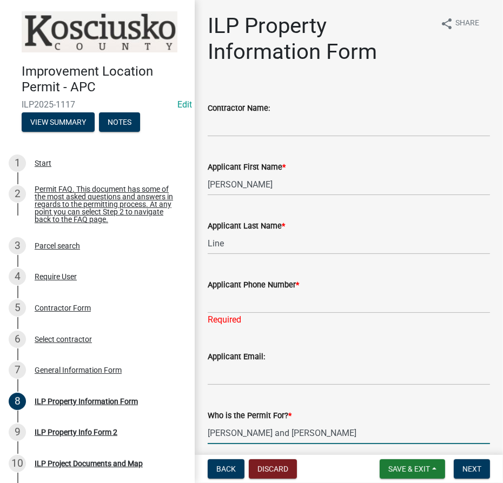
type input "[PERSON_NAME] and [PERSON_NAME]"
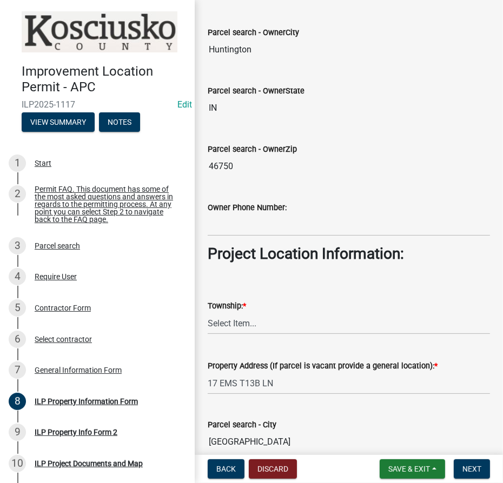
scroll to position [588, 0]
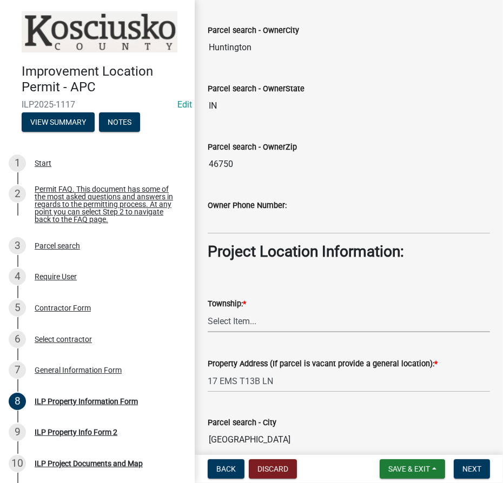
click at [246, 315] on select "Select Item... [PERSON_NAME] - Elkhart Co Clay Etna [GEOGRAPHIC_DATA][PERSON_NA…" at bounding box center [349, 321] width 282 height 22
click at [208, 310] on select "Select Item... [PERSON_NAME] - Elkhart Co Clay Etna [GEOGRAPHIC_DATA][PERSON_NA…" at bounding box center [349, 321] width 282 height 22
select select "8aeb2c27-db4f-4f65-83dd-c512a3678cb2"
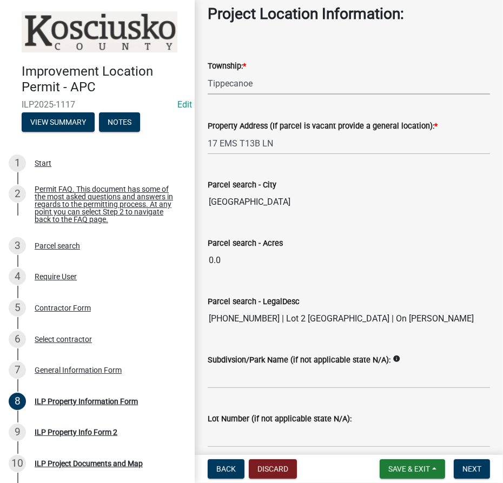
scroll to position [871, 0]
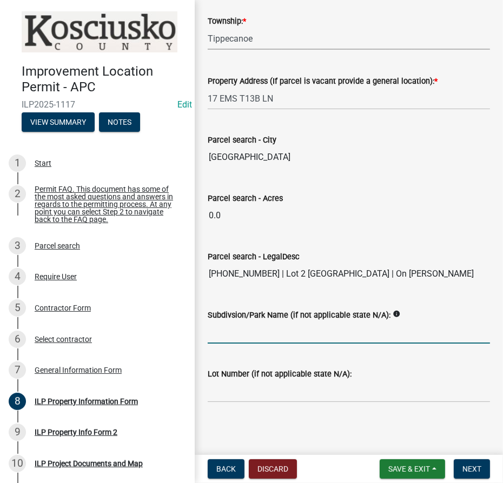
click at [253, 337] on input "Subdivsion/Park Name (if not applicable state N/A):" at bounding box center [349, 333] width 282 height 22
type input "[GEOGRAPHIC_DATA]"
click at [277, 373] on label "Lot Number (if not applicable state N/A):" at bounding box center [280, 375] width 144 height 8
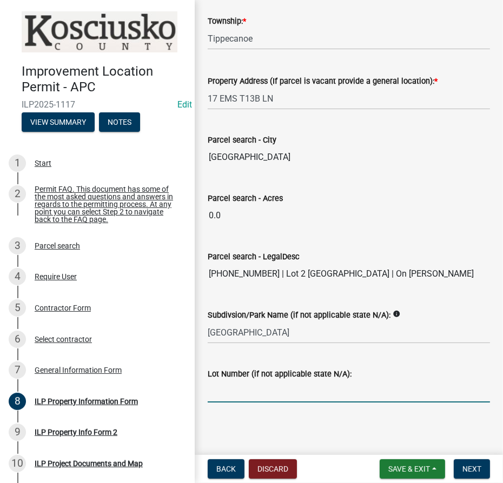
click at [277, 381] on input "Lot Number (if not applicable state N/A):" at bounding box center [349, 392] width 282 height 22
type input "2"
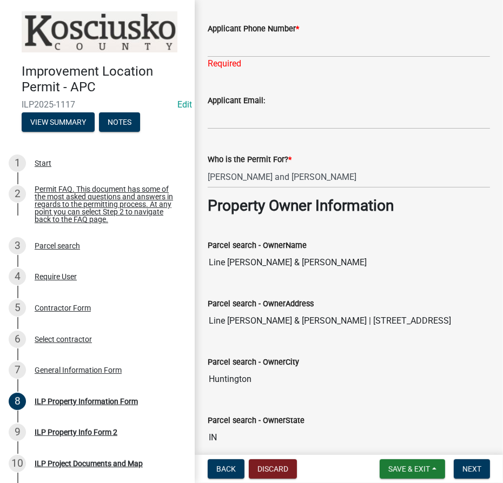
scroll to position [183, 0]
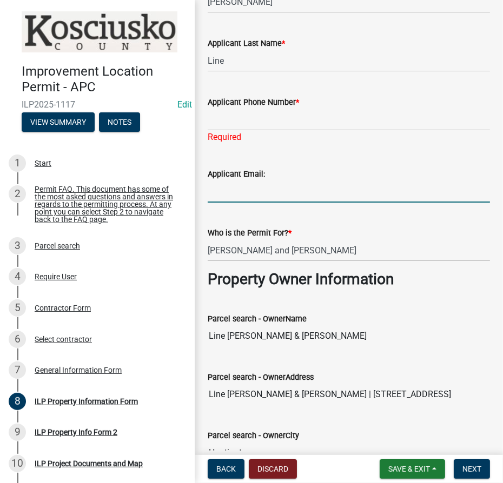
click at [226, 188] on input "Applicant Email:" at bounding box center [349, 192] width 282 height 22
type input "2"
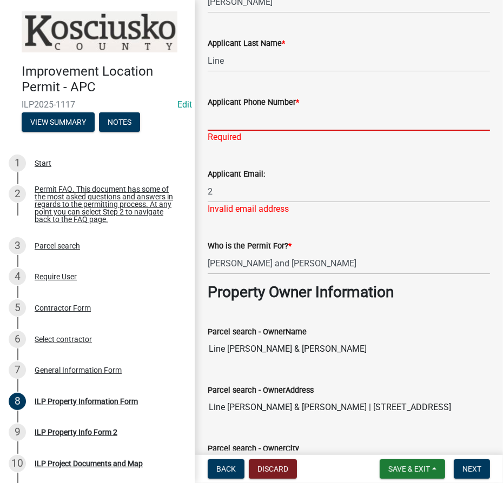
click at [226, 115] on input "Applicant Phone Number *" at bounding box center [349, 120] width 282 height 22
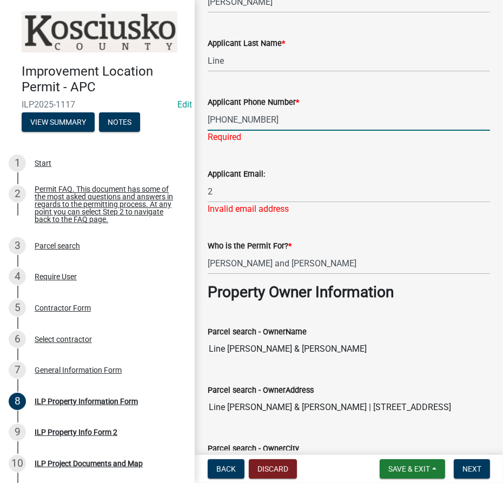
type input "[PHONE_NUMBER]"
click at [234, 193] on div "Applicant Email: 2 Invalid email address" at bounding box center [349, 183] width 282 height 63
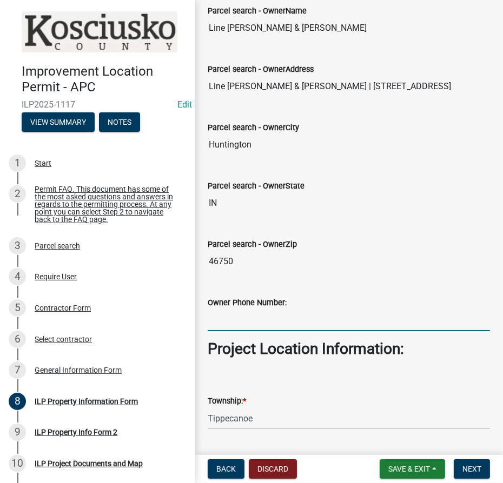
click at [231, 327] on input "Owner Phone Number:" at bounding box center [349, 320] width 282 height 22
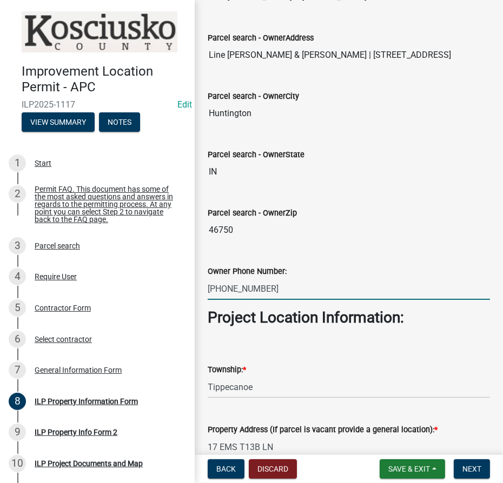
scroll to position [662, 0]
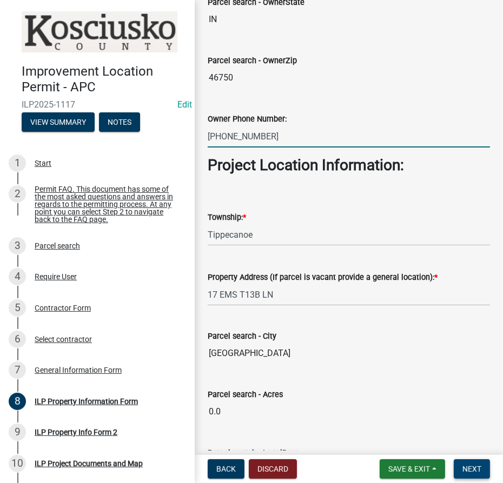
type input "[PHONE_NUMBER]"
click at [484, 470] on button "Next" at bounding box center [471, 468] width 36 height 19
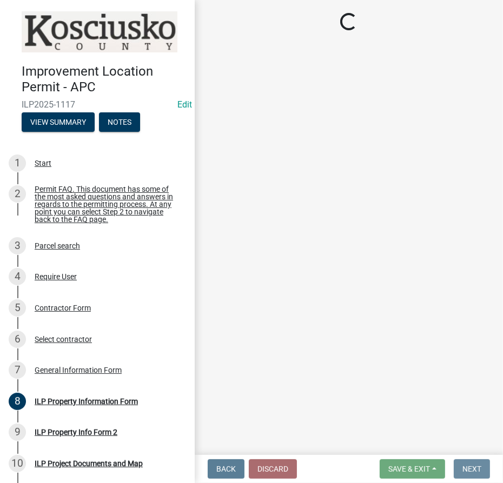
scroll to position [0, 0]
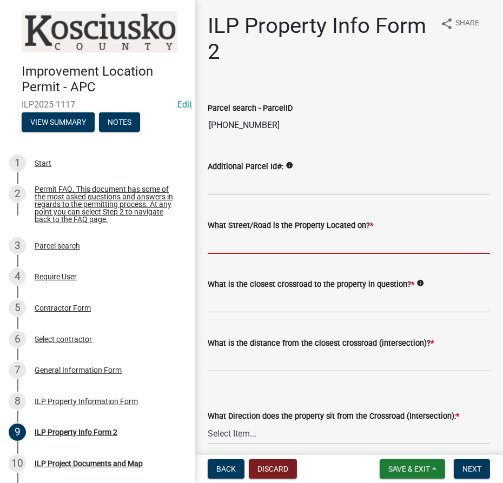
drag, startPoint x: 238, startPoint y: 241, endPoint x: 230, endPoint y: 236, distance: 9.0
click at [237, 242] on input "What Street/Road is the Property Located on? *" at bounding box center [349, 243] width 282 height 22
type input "EMST13B Ln"
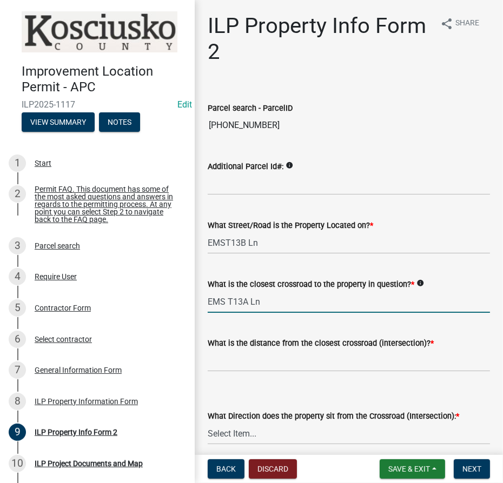
type input "EMS T13A Ln"
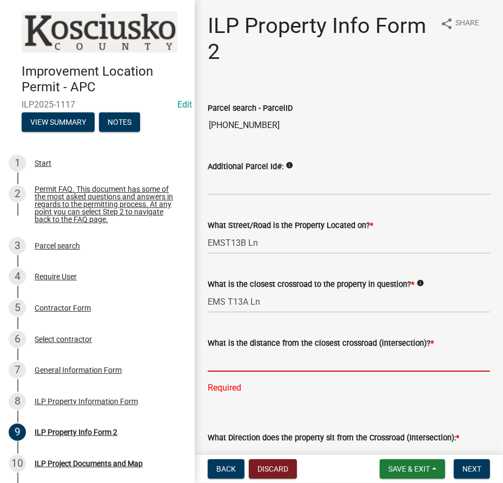
click at [254, 360] on input "text" at bounding box center [349, 361] width 282 height 22
type input "90"
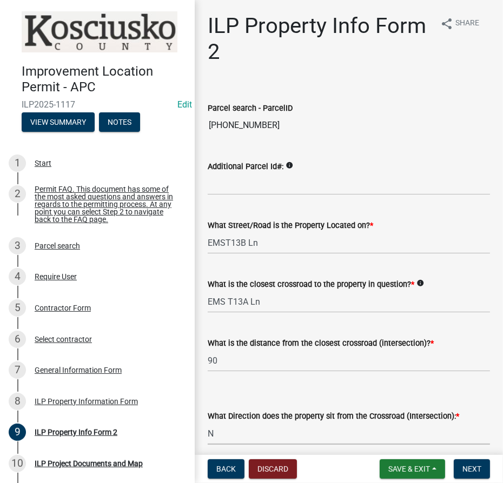
select select "0609af41-fe40-4fa2-880d-6f54f567ae8e"
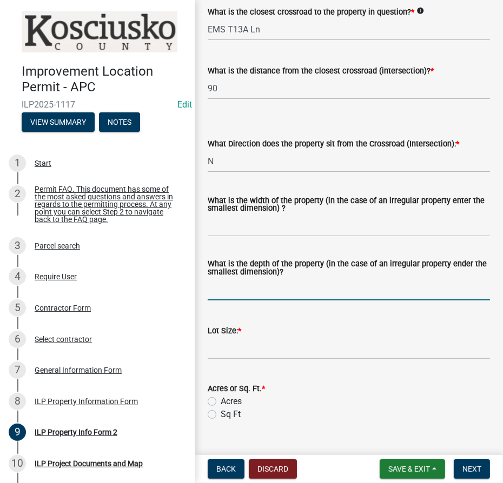
click at [296, 288] on input "What is the depth of the property (in the case of an irregular property ender t…" at bounding box center [349, 289] width 282 height 22
click at [236, 233] on input "What is the width of the property (in the case of an irregular property enter t…" at bounding box center [349, 226] width 282 height 22
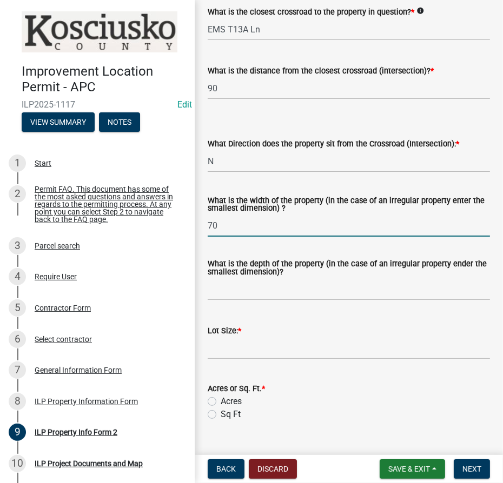
type input "70"
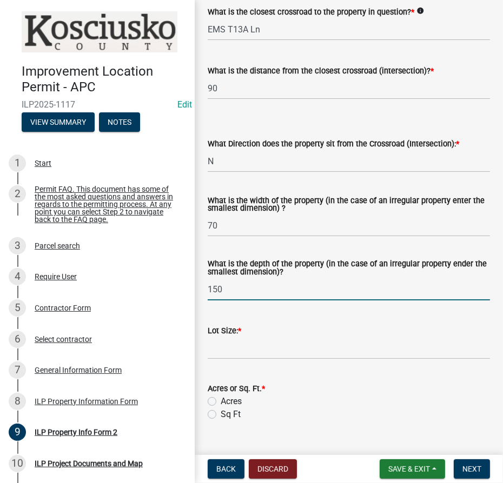
type input "150"
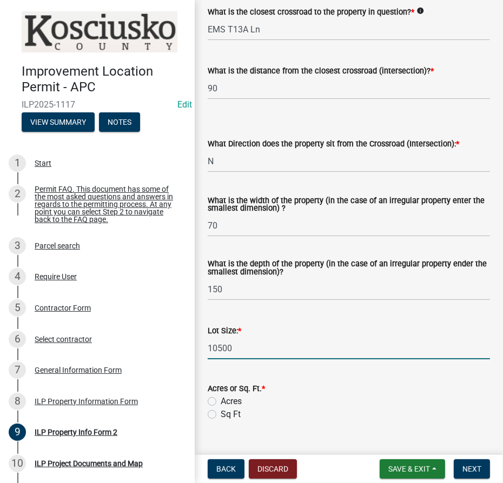
type input "10500"
click at [221, 413] on label "Sq Ft" at bounding box center [231, 414] width 20 height 13
click at [221, 413] on input "Sq Ft" at bounding box center [224, 411] width 7 height 7
radio input "true"
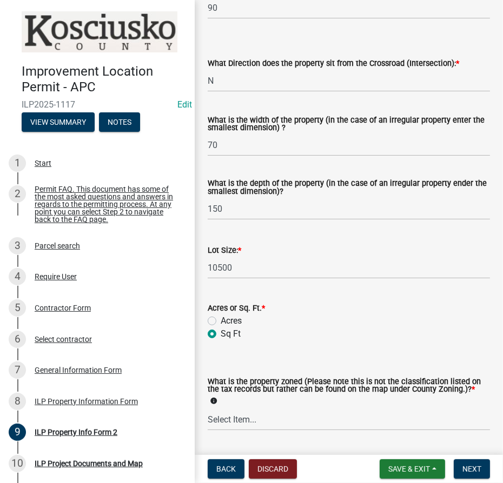
scroll to position [469, 0]
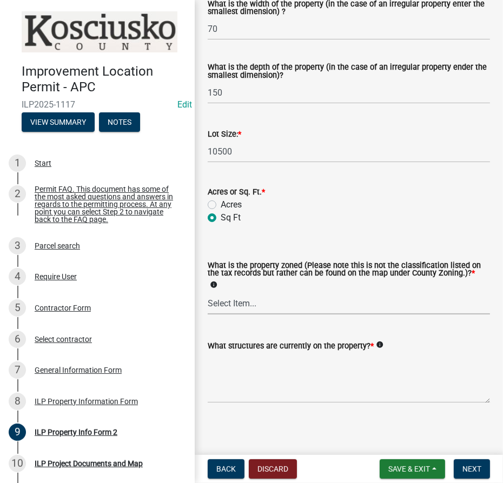
click at [253, 302] on select "Select Item... Agricultural Agricultural 2 Commercial Environmental Industrial …" at bounding box center [349, 303] width 282 height 22
click at [208, 292] on select "Select Item... Agricultural Agricultural 2 Commercial Environmental Industrial …" at bounding box center [349, 303] width 282 height 22
select select "1146270b-2111-4e23-bf7f-74ce85cf7041"
click at [239, 372] on textarea "What structures are currently on the property? *" at bounding box center [349, 377] width 282 height 51
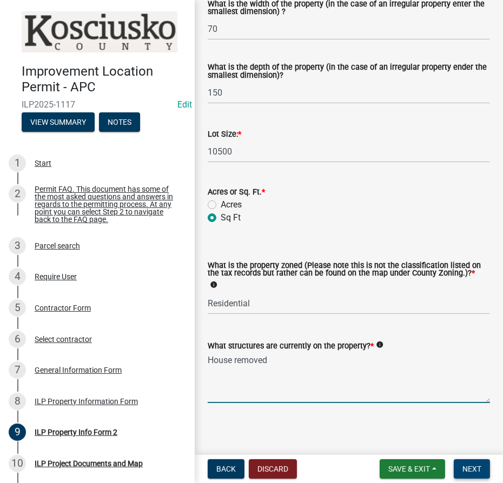
type textarea "House removed"
click at [483, 472] on button "Next" at bounding box center [471, 468] width 36 height 19
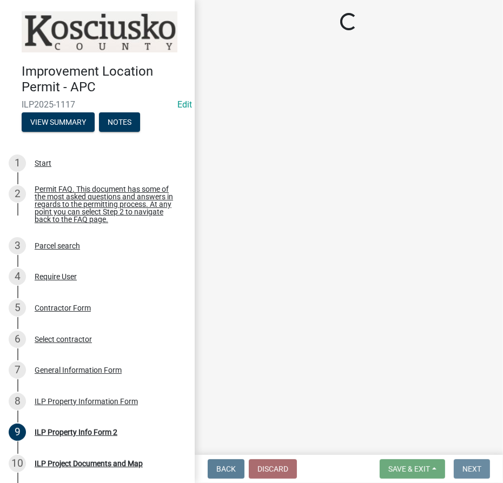
scroll to position [0, 0]
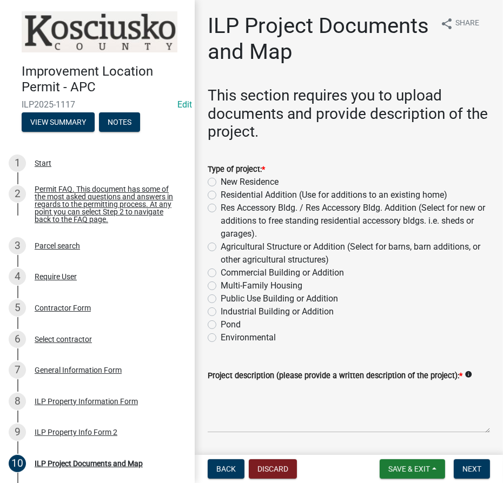
click at [221, 183] on label "New Residence" at bounding box center [250, 182] width 58 height 13
click at [221, 183] on input "New Residence" at bounding box center [224, 179] width 7 height 7
radio input "true"
click at [229, 396] on textarea "Project description (please provide a written description of the project): *" at bounding box center [349, 407] width 282 height 51
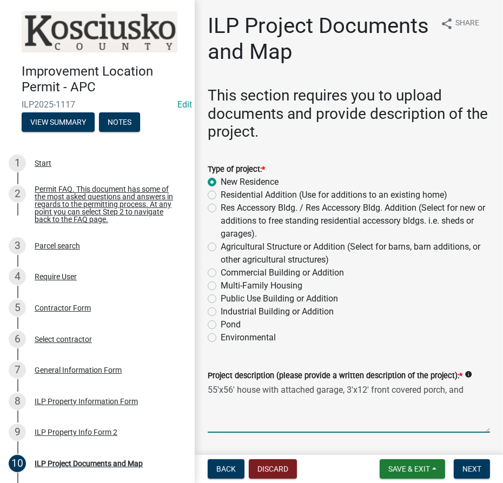
click at [473, 390] on textarea "55'x56' house with attached garage, 3'x12' front covered porch, and" at bounding box center [349, 407] width 282 height 51
type textarea "55'x56' house with attached garage, 3'x12' front covered porch, and 12'x33' wat…"
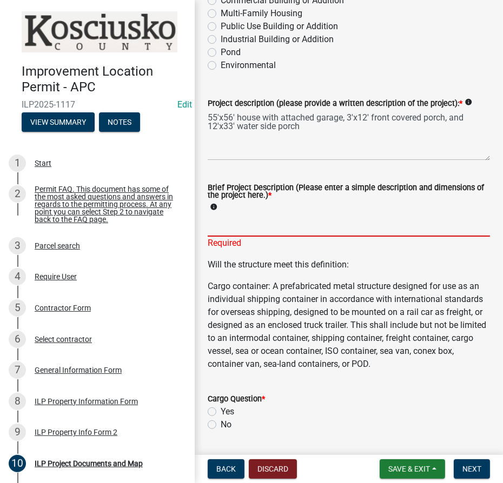
click at [243, 220] on input "Brief Project Description (Please enter a simple description and dimensions of …" at bounding box center [349, 226] width 282 height 22
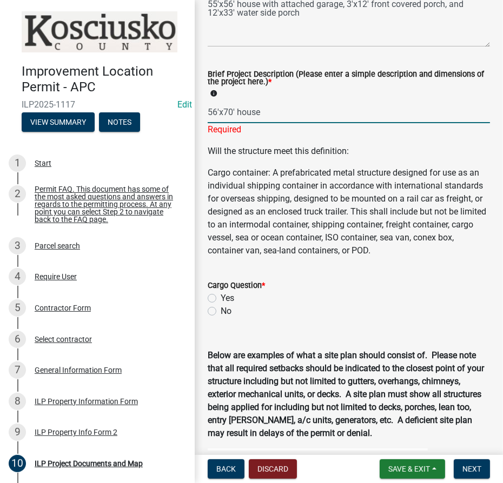
scroll to position [420, 0]
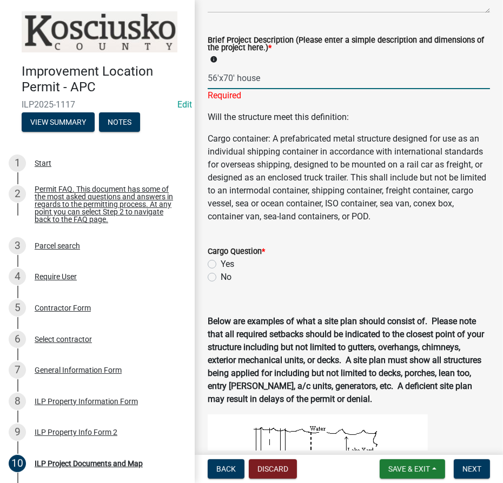
type input "56'x70' house"
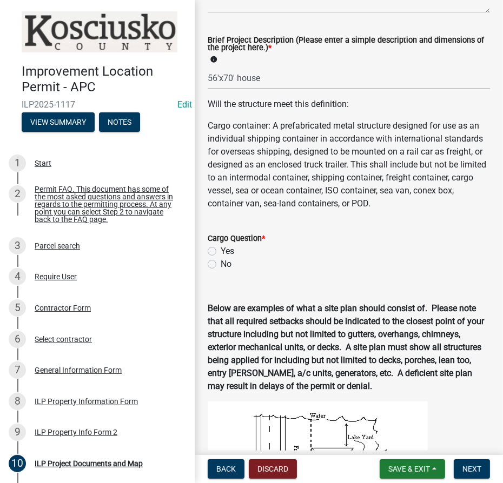
click at [210, 276] on wm-data-entity-input "Cargo Question * Yes No" at bounding box center [349, 250] width 282 height 62
click at [221, 264] on label "No" at bounding box center [226, 264] width 11 height 13
click at [221, 264] on input "No" at bounding box center [224, 261] width 7 height 7
radio input "true"
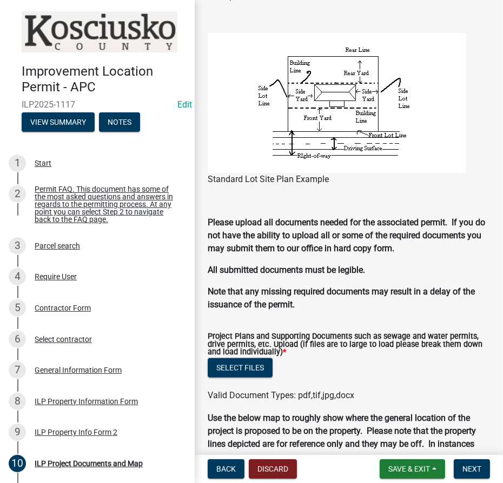
scroll to position [991, 0]
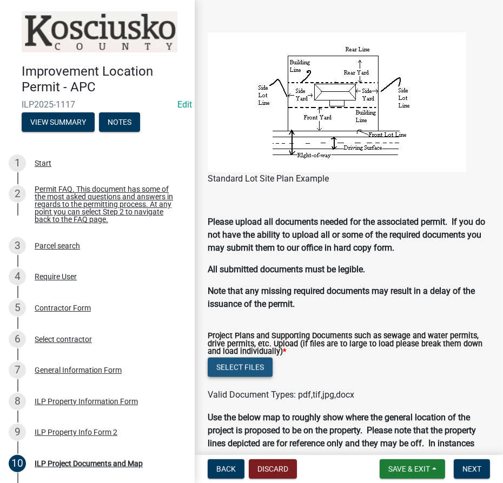
click at [235, 372] on button "Select files" at bounding box center [240, 367] width 65 height 19
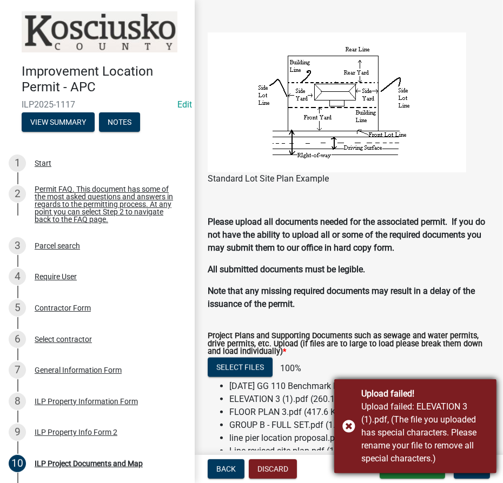
click at [346, 426] on div "Upload failed! Upload failed: ELEVATION 3 (1).pdf, (The file you uploaded has s…" at bounding box center [415, 426] width 162 height 94
click at [350, 428] on div "Upload failed! Upload failed: Permit # 595-2025.pdf, (The file you uploaded has…" at bounding box center [415, 426] width 162 height 94
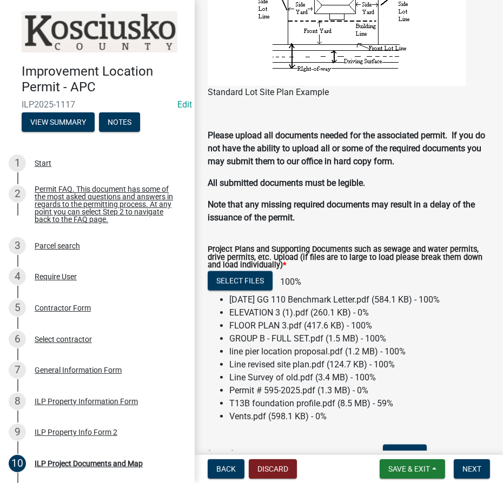
scroll to position [1188, 0]
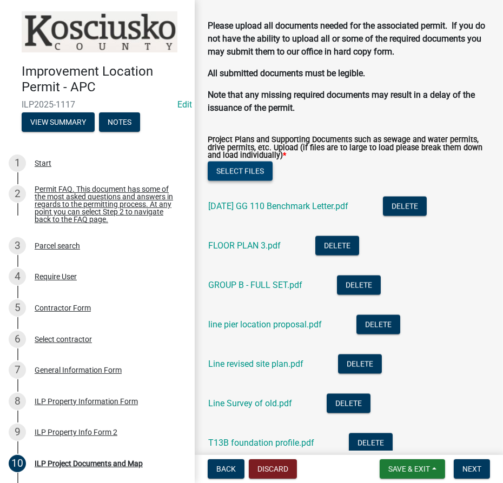
click at [237, 172] on button "Select files" at bounding box center [240, 171] width 65 height 19
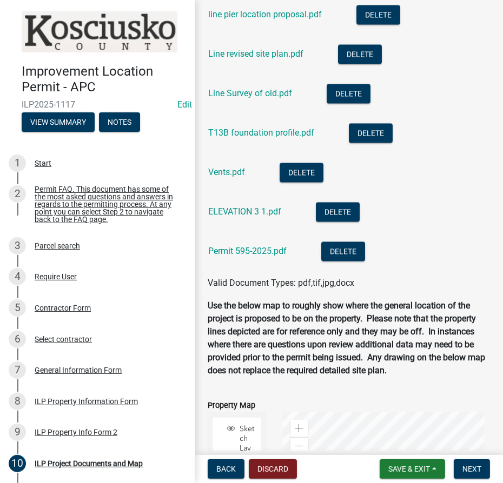
scroll to position [1630, 0]
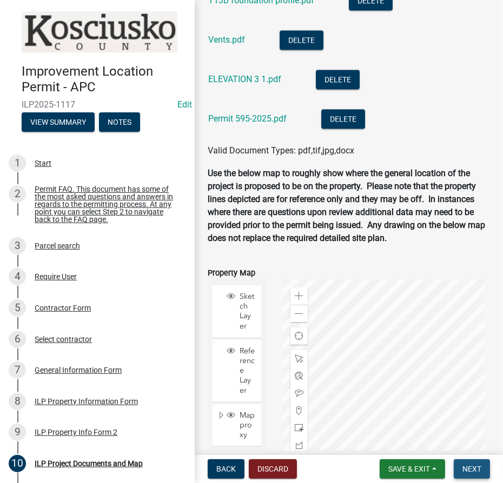
click at [475, 471] on span "Next" at bounding box center [471, 469] width 19 height 9
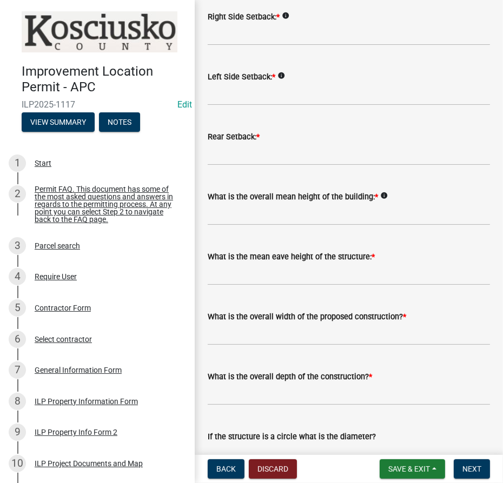
scroll to position [344, 0]
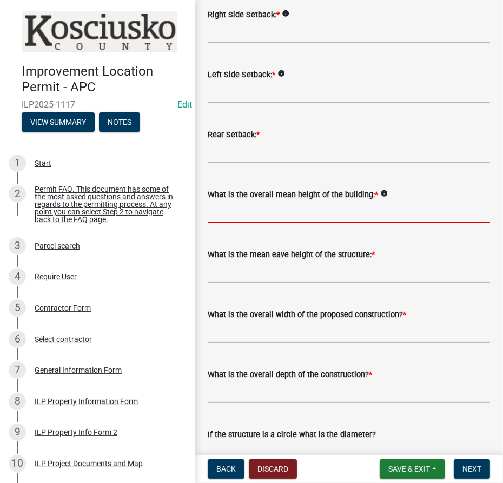
click at [304, 211] on input "text" at bounding box center [349, 212] width 282 height 22
type input "4"
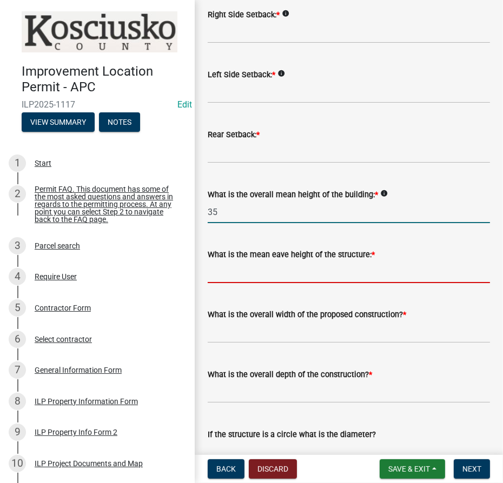
type input "35.0"
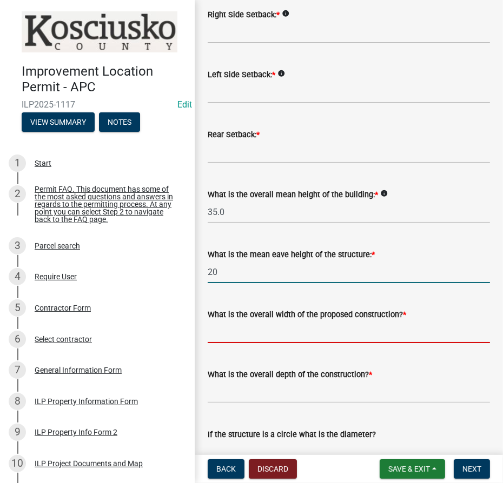
type input "20.0"
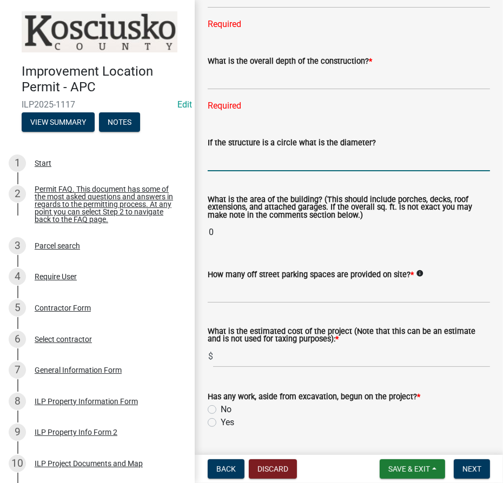
scroll to position [761, 0]
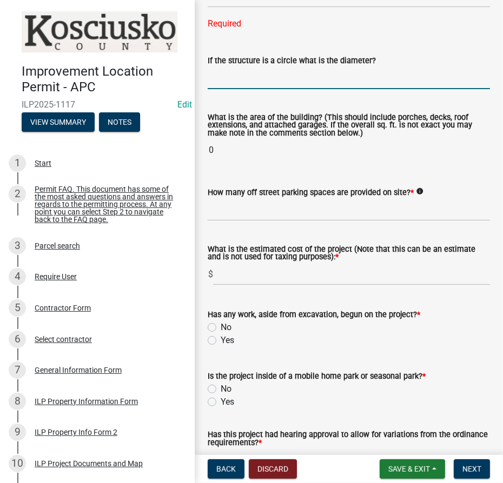
click at [221, 327] on label "No" at bounding box center [226, 327] width 11 height 13
click at [221, 327] on input "No" at bounding box center [224, 324] width 7 height 7
radio input "true"
click at [221, 388] on label "No" at bounding box center [226, 389] width 11 height 13
click at [221, 388] on input "No" at bounding box center [224, 386] width 7 height 7
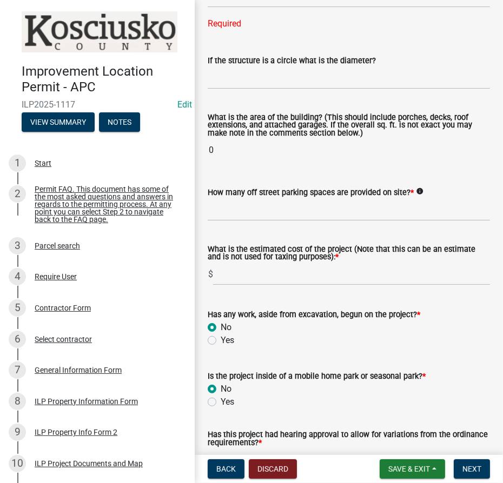
radio input "true"
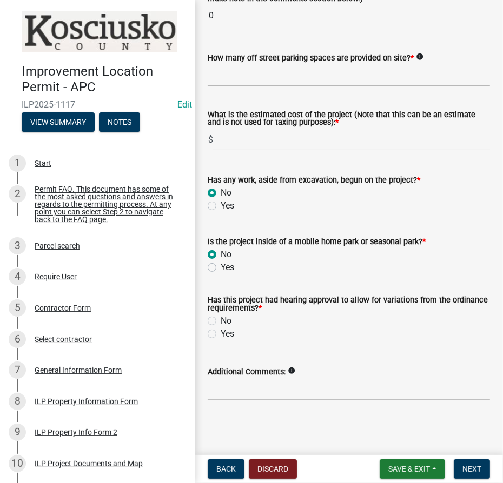
click at [221, 334] on label "Yes" at bounding box center [228, 334] width 14 height 13
click at [221, 334] on input "Yes" at bounding box center [224, 331] width 7 height 7
radio input "true"
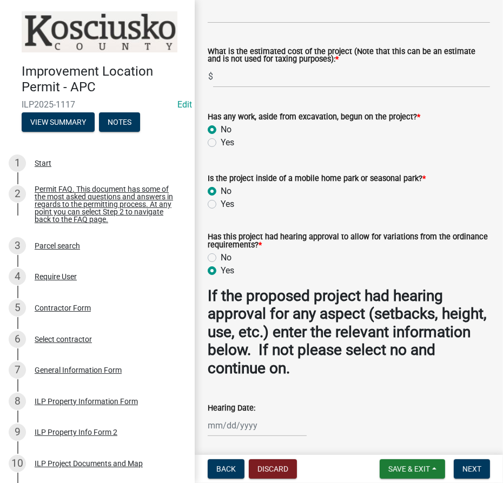
scroll to position [1092, 0]
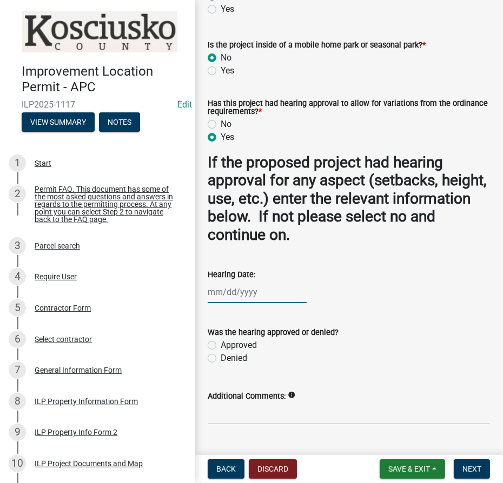
click at [236, 290] on div at bounding box center [257, 292] width 99 height 22
select select "9"
select select "2025"
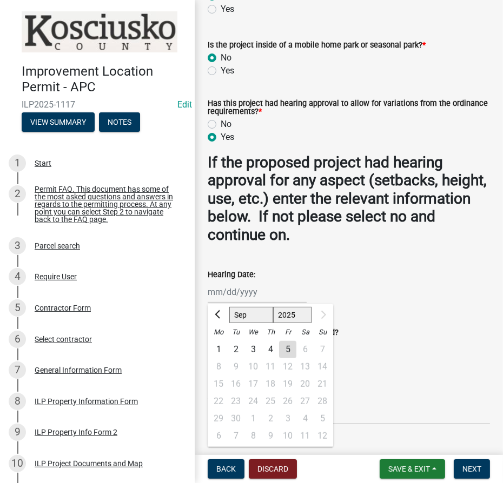
click at [239, 318] on select "Jan Feb Mar Apr May Jun [DATE] Aug Sep" at bounding box center [251, 315] width 44 height 16
select select "1"
click at [229, 307] on select "Jan Feb Mar Apr May Jun [DATE] Aug Sep" at bounding box center [251, 315] width 44 height 16
click at [235, 385] on div "14" at bounding box center [235, 384] width 17 height 17
type input "[DATE]"
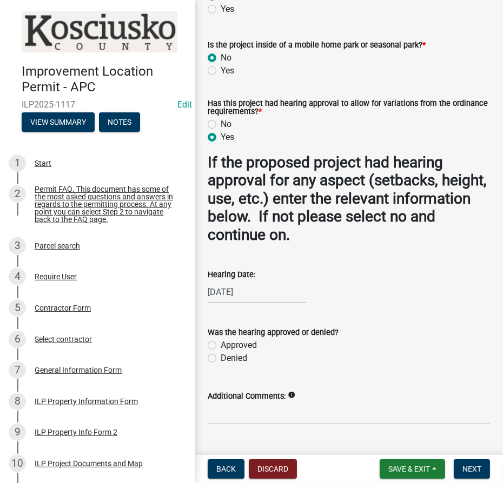
click at [369, 345] on div "Approved" at bounding box center [349, 345] width 282 height 13
click at [221, 344] on label "Approved" at bounding box center [239, 345] width 36 height 13
click at [221, 344] on input "Approved" at bounding box center [224, 342] width 7 height 7
radio input "true"
click at [223, 417] on textarea "If hearing approval has been granted please enter the relevant case number/s: *" at bounding box center [349, 428] width 282 height 51
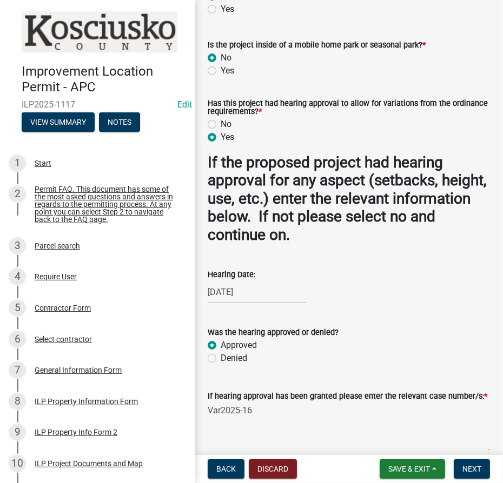
scroll to position [1204, 0]
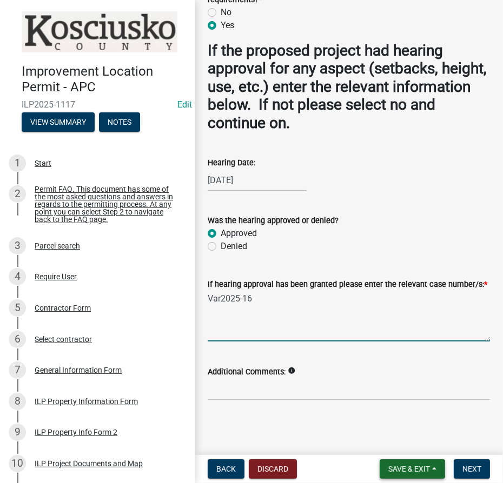
type textarea "Var2025-16"
click at [405, 470] on span "Save & Exit" at bounding box center [409, 469] width 42 height 9
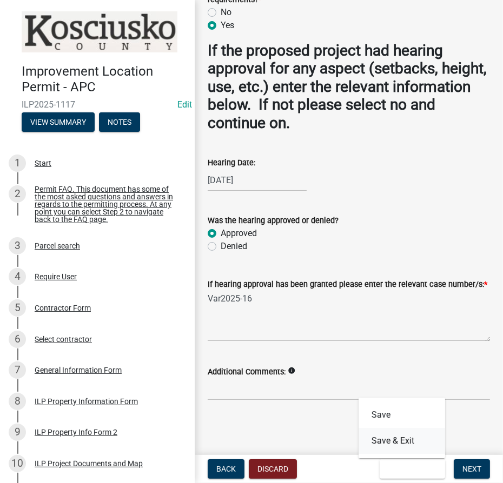
click at [398, 444] on button "Save & Exit" at bounding box center [401, 441] width 86 height 26
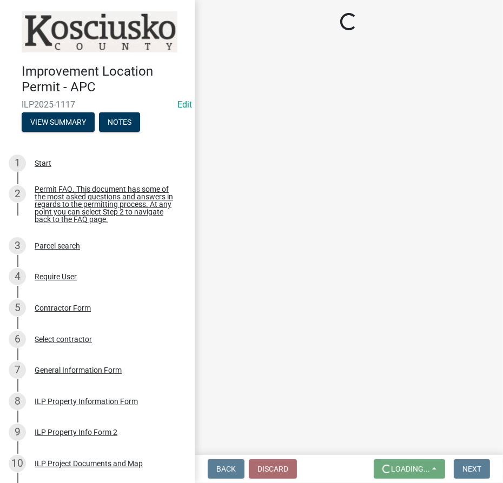
scroll to position [0, 0]
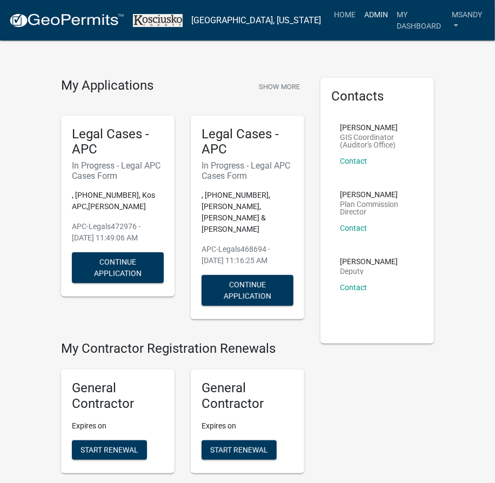
drag, startPoint x: 363, startPoint y: 11, endPoint x: 358, endPoint y: 14, distance: 5.8
click at [362, 11] on link "Admin" at bounding box center [376, 14] width 32 height 21
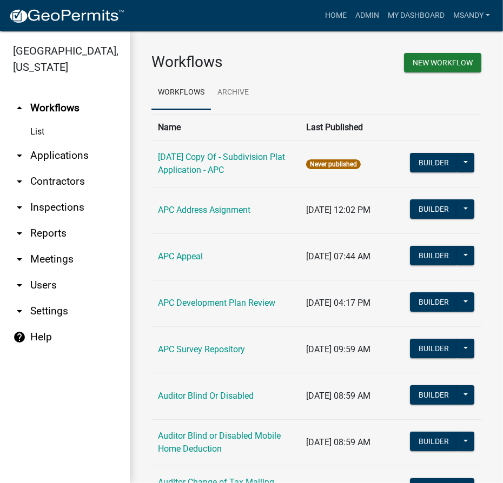
click at [67, 159] on link "arrow_drop_down Applications" at bounding box center [65, 156] width 130 height 26
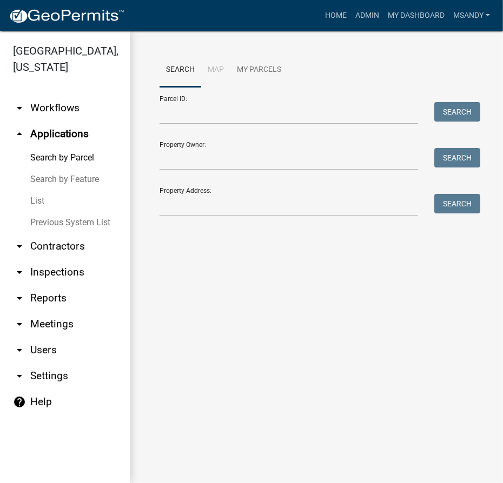
click at [35, 199] on link "List" at bounding box center [65, 201] width 130 height 22
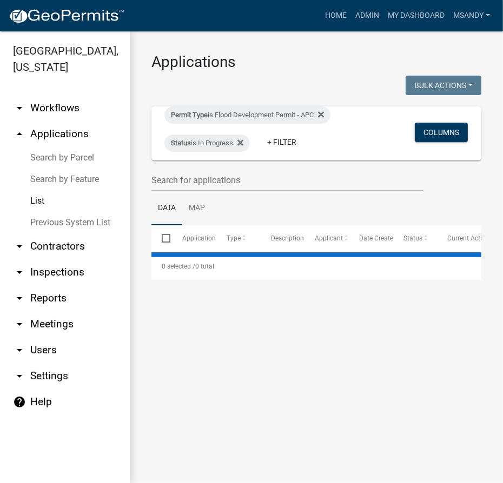
select select "3: 100"
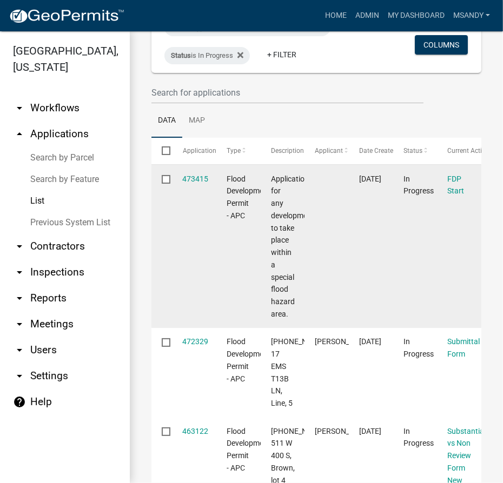
scroll to position [98, 0]
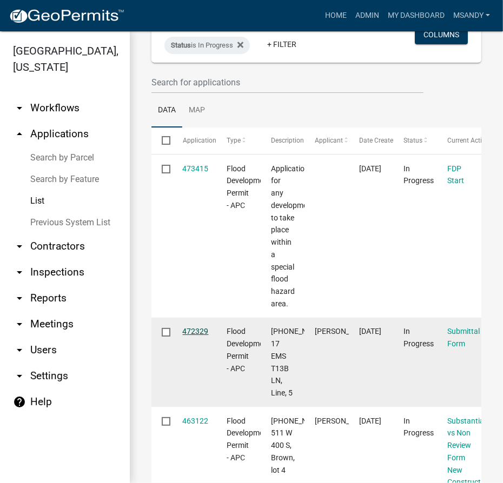
click at [194, 327] on link "472329" at bounding box center [196, 331] width 26 height 9
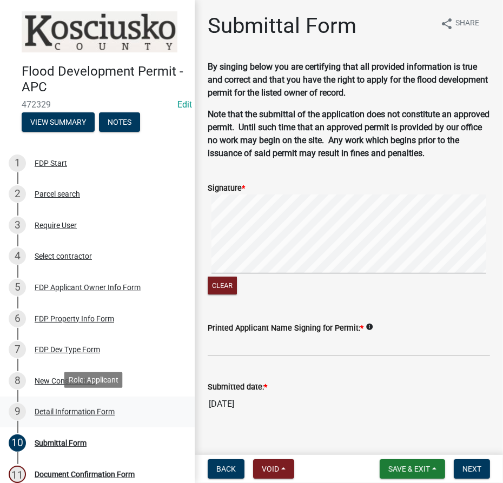
click at [69, 413] on div "Detail Information Form" at bounding box center [75, 412] width 80 height 8
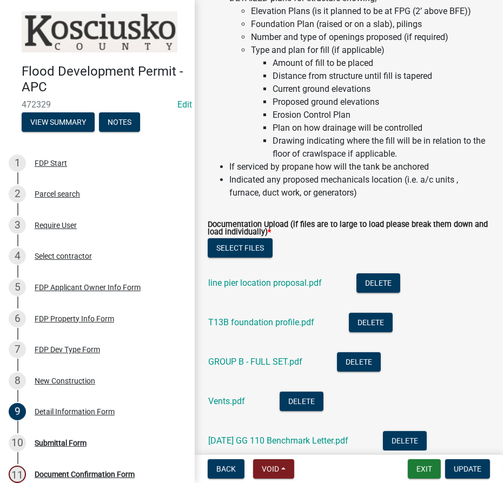
scroll to position [245, 0]
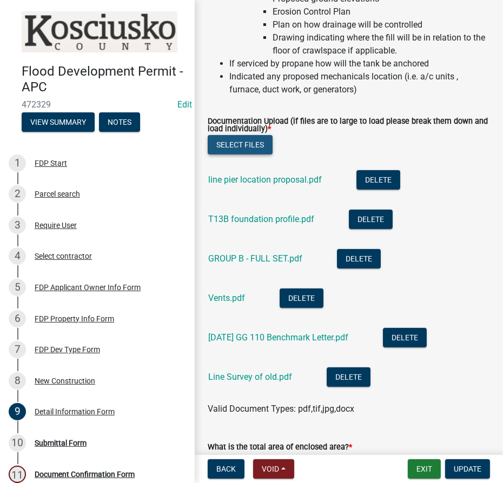
click at [241, 144] on button "Select files" at bounding box center [240, 144] width 65 height 19
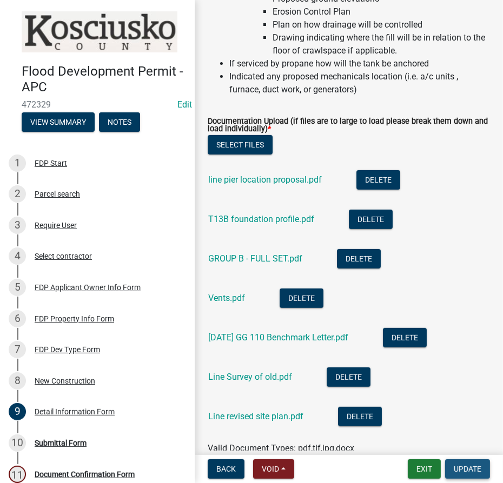
click at [463, 469] on span "Update" at bounding box center [467, 469] width 28 height 9
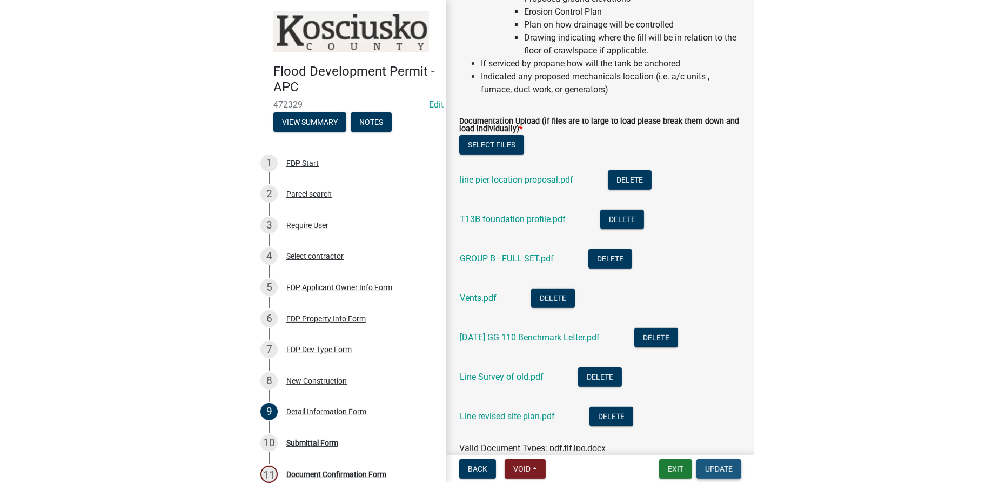
scroll to position [0, 0]
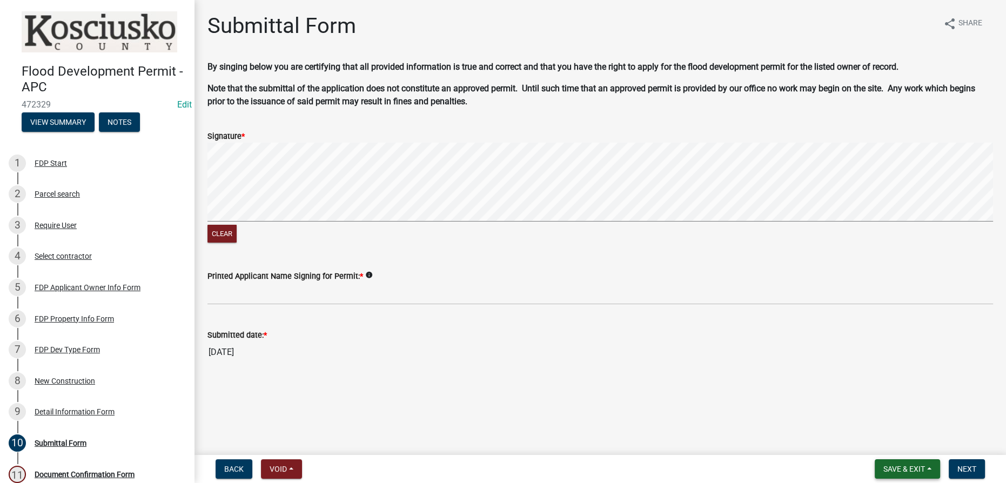
click at [502, 470] on span "Save & Exit" at bounding box center [905, 469] width 42 height 9
click at [502, 433] on button "Save & Exit" at bounding box center [897, 441] width 86 height 26
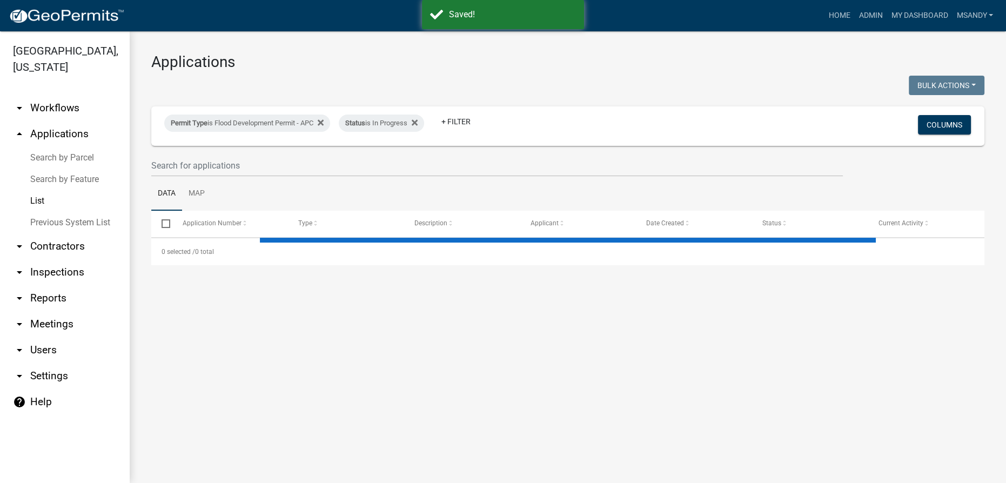
select select "3: 100"
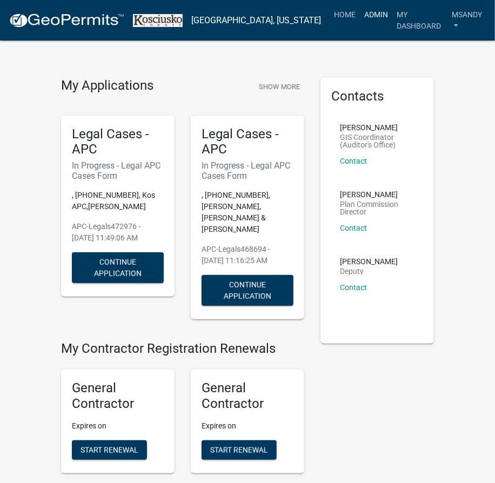
click at [360, 14] on link "Admin" at bounding box center [376, 14] width 32 height 21
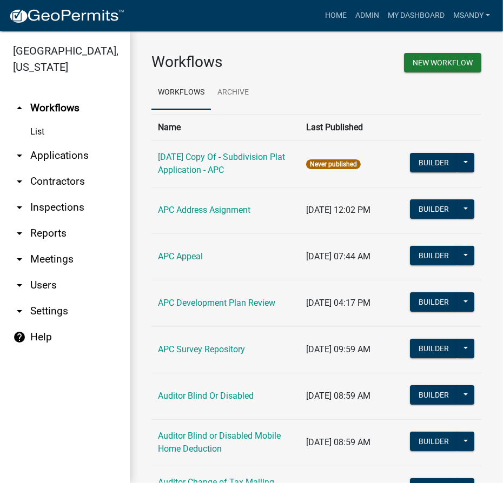
click at [63, 155] on link "arrow_drop_down Applications" at bounding box center [65, 156] width 130 height 26
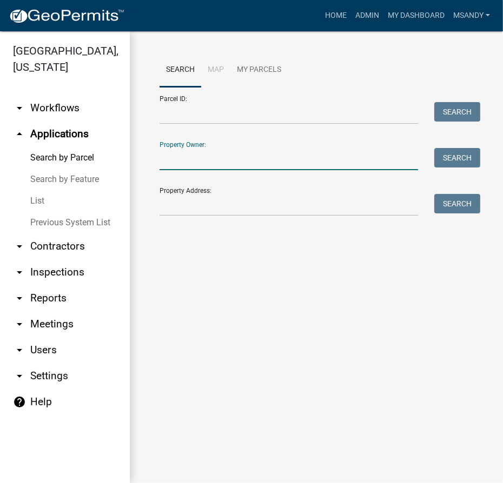
click at [213, 159] on input "Property Owner:" at bounding box center [288, 159] width 258 height 22
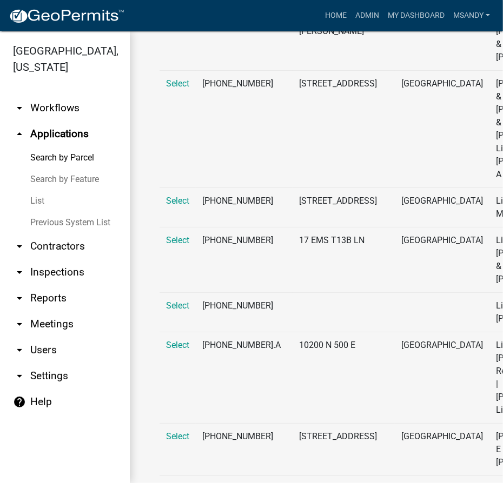
scroll to position [298, 0]
type input "line"
click at [182, 240] on span "Select" at bounding box center [177, 241] width 23 height 10
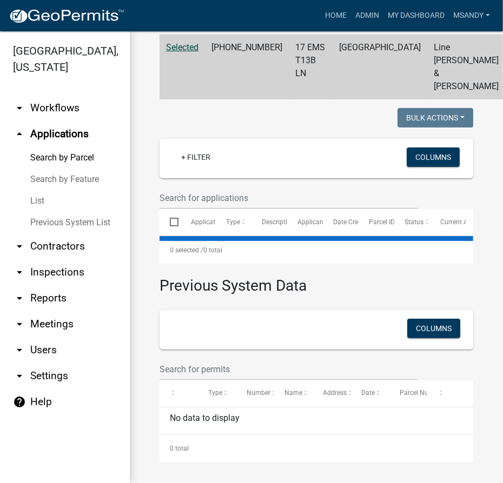
scroll to position [50, 0]
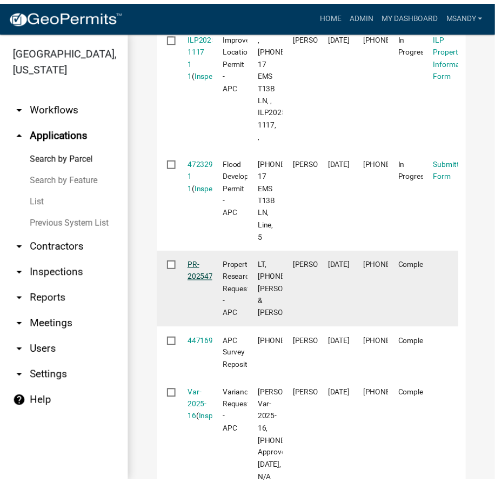
scroll to position [591, 0]
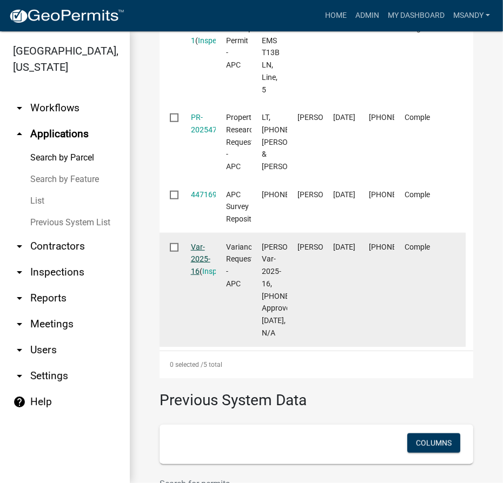
click at [195, 276] on link "Var-2025-16" at bounding box center [200, 260] width 19 height 34
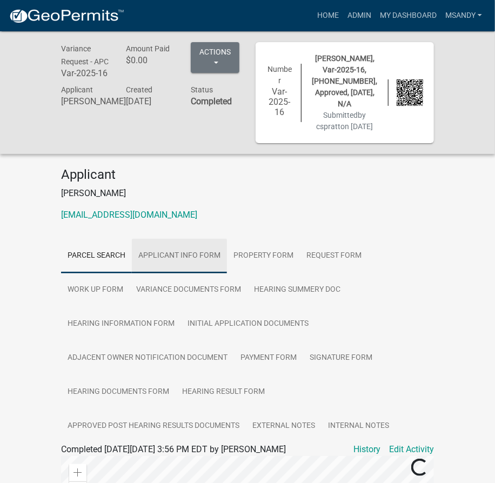
click at [191, 239] on link "Applicant Info Form" at bounding box center [179, 256] width 95 height 35
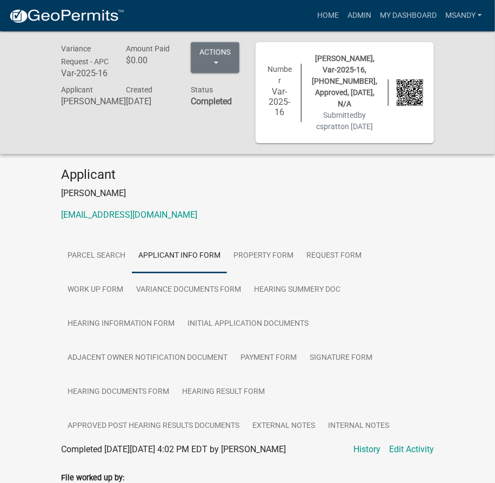
scroll to position [196, 0]
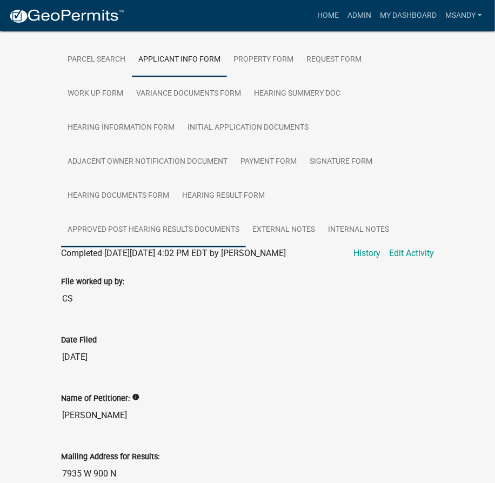
click at [124, 214] on link "Approved Post Hearing Results Documents" at bounding box center [153, 230] width 185 height 35
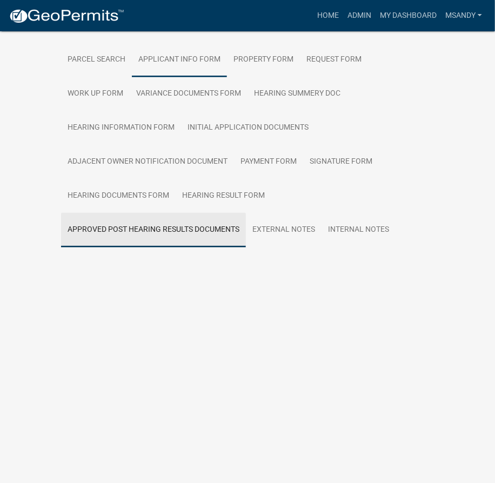
scroll to position [31, 0]
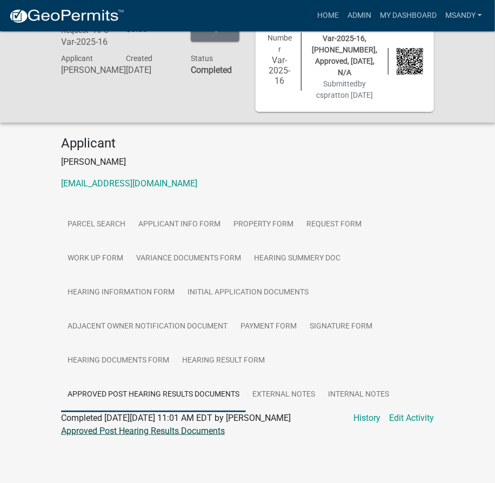
click at [170, 426] on link "Approved Post Hearing Results Documents" at bounding box center [143, 431] width 164 height 10
